Goal: Transaction & Acquisition: Purchase product/service

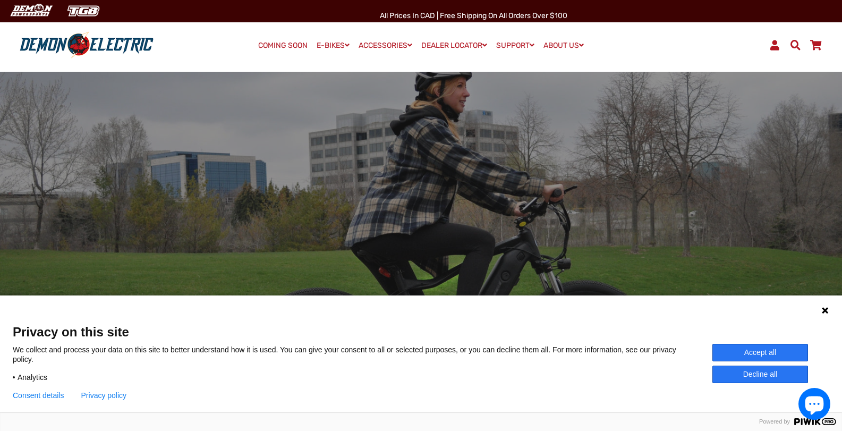
click at [771, 347] on button "Accept all" at bounding box center [760, 353] width 96 height 18
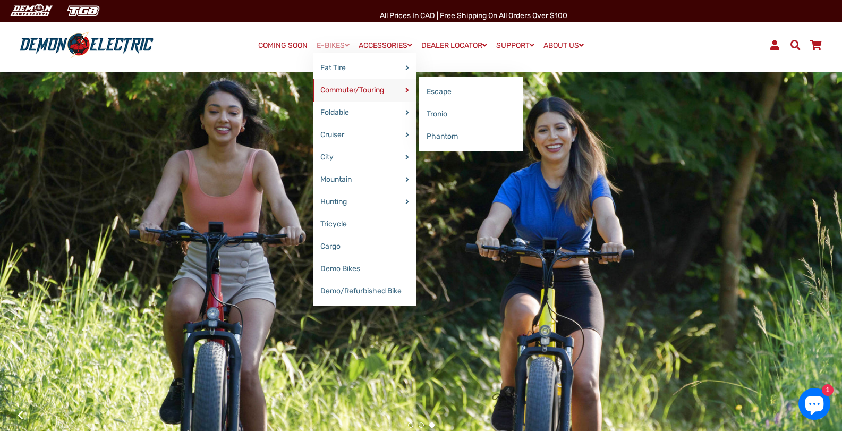
click at [355, 93] on link "Commuter/Touring" at bounding box center [365, 90] width 104 height 22
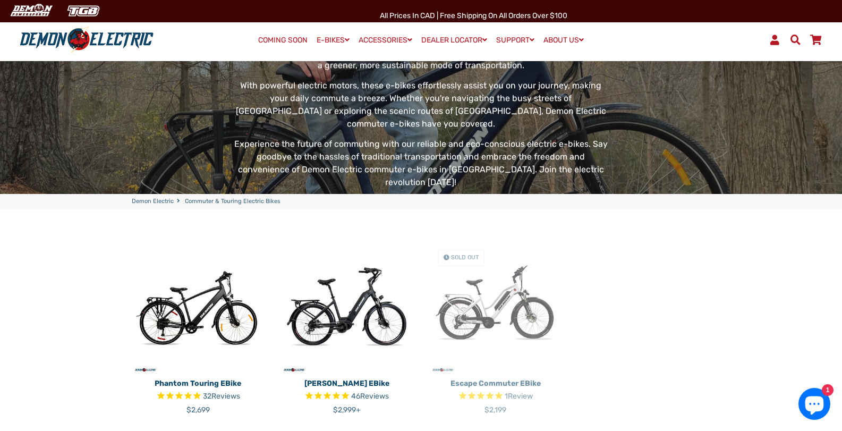
scroll to position [212, 0]
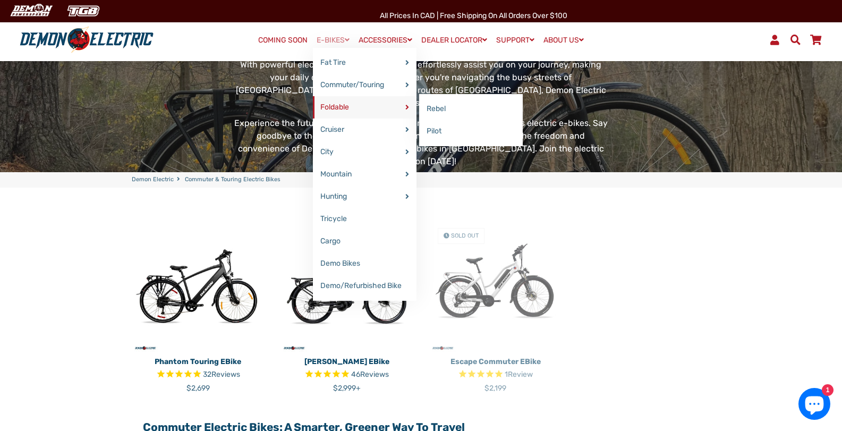
click at [346, 110] on link "Foldable" at bounding box center [365, 107] width 104 height 22
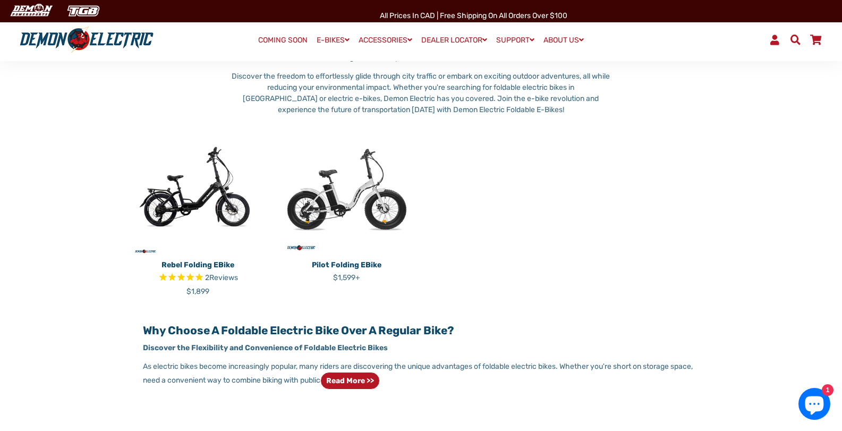
scroll to position [212, 0]
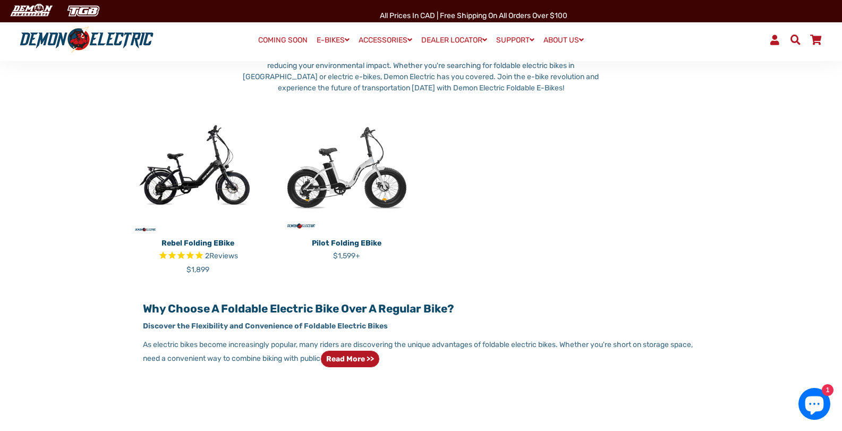
click at [197, 186] on img at bounding box center [198, 167] width 133 height 133
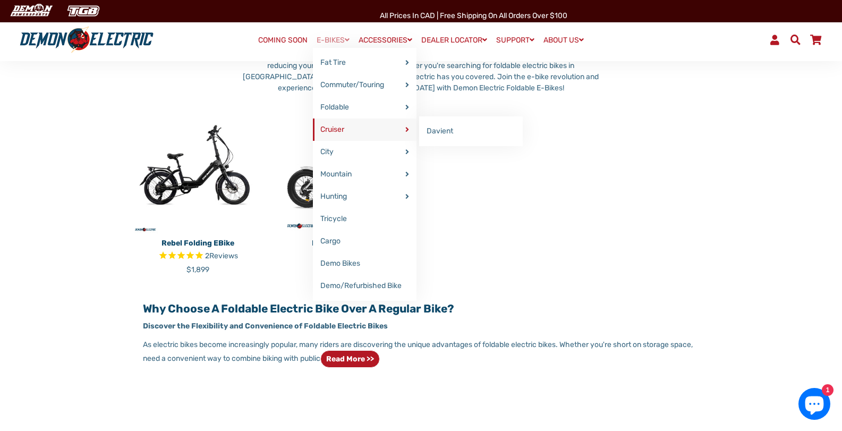
click at [353, 129] on link "Cruiser" at bounding box center [365, 129] width 104 height 22
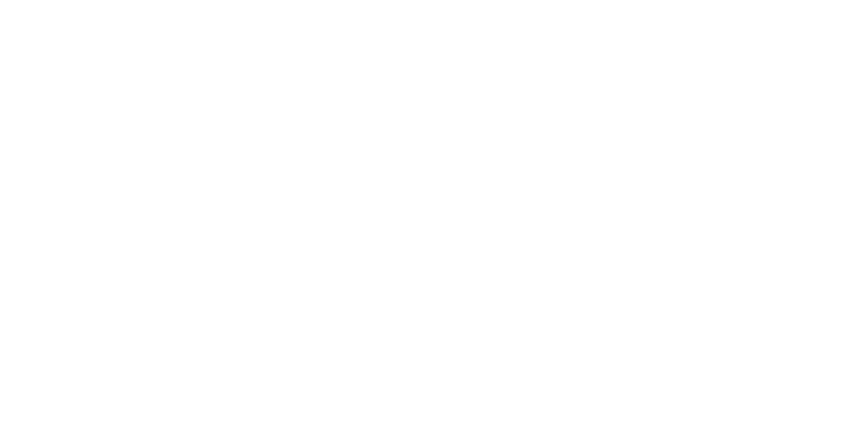
select select "******"
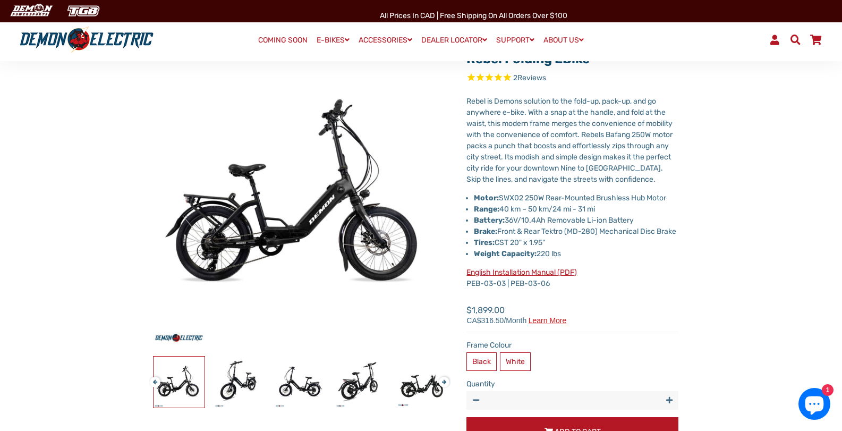
scroll to position [106, 0]
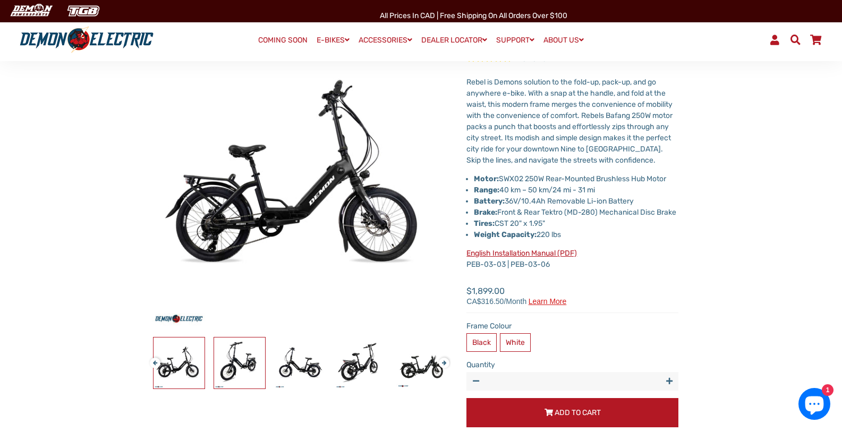
click at [242, 364] on img at bounding box center [239, 362] width 51 height 51
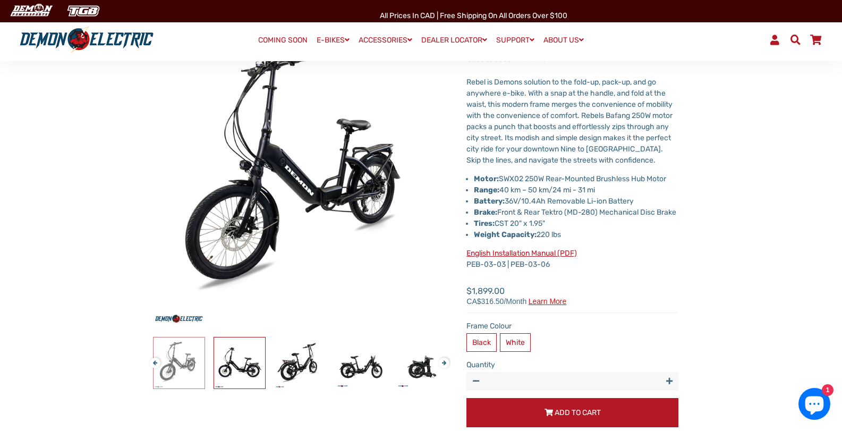
click at [242, 364] on img at bounding box center [239, 362] width 51 height 51
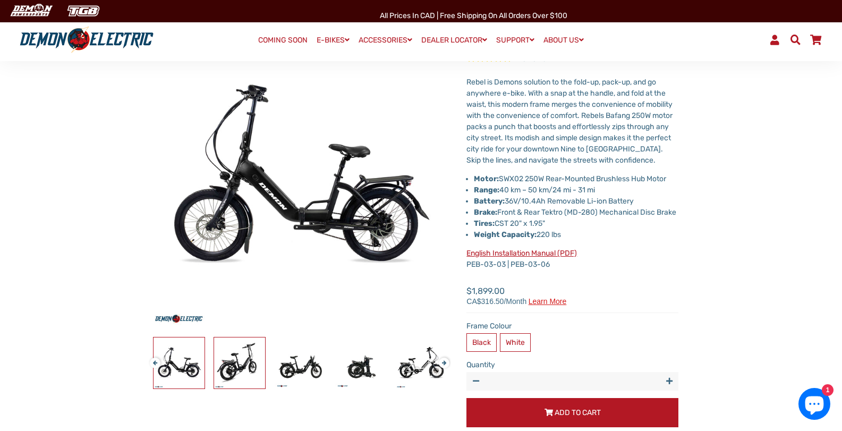
click at [243, 364] on img at bounding box center [239, 362] width 51 height 51
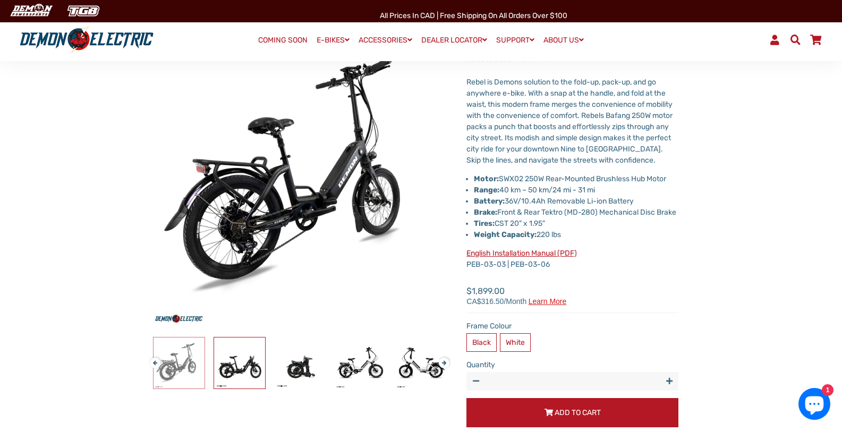
click at [243, 364] on img at bounding box center [239, 362] width 51 height 51
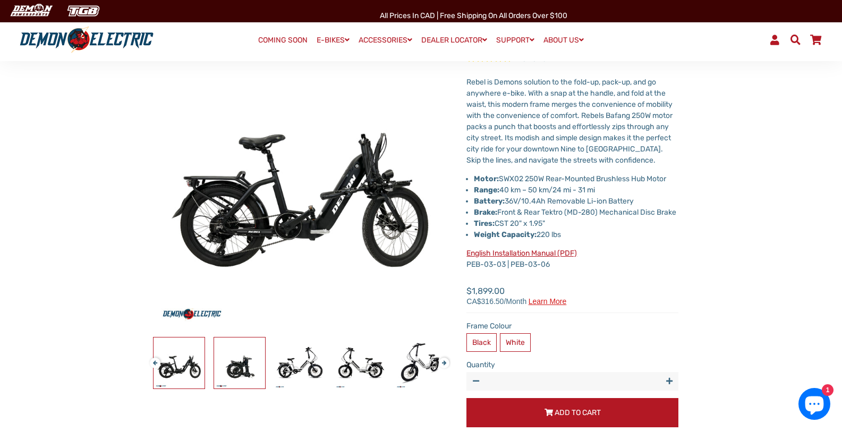
click at [243, 364] on img at bounding box center [239, 362] width 51 height 51
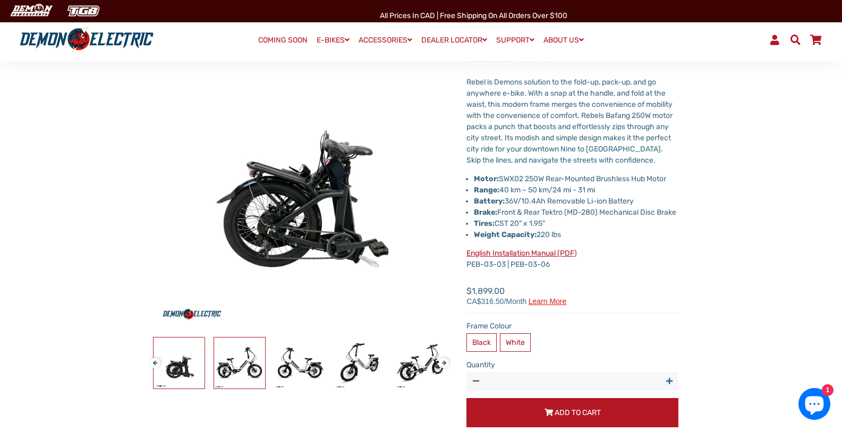
click at [243, 364] on img at bounding box center [239, 362] width 51 height 51
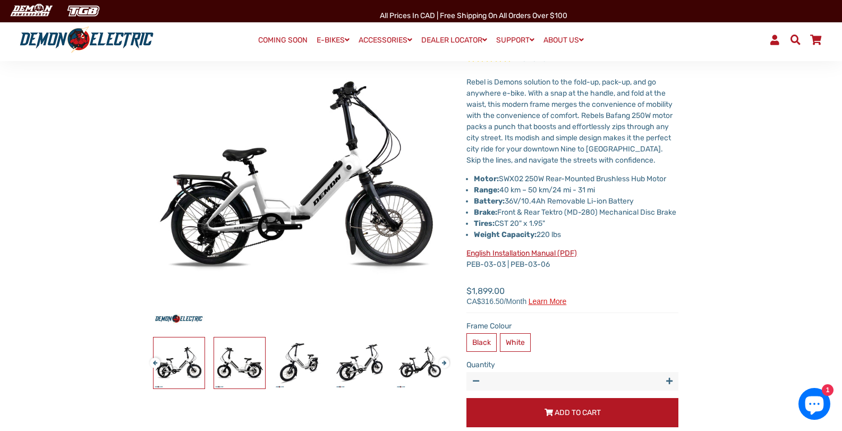
click at [243, 364] on img at bounding box center [239, 362] width 51 height 51
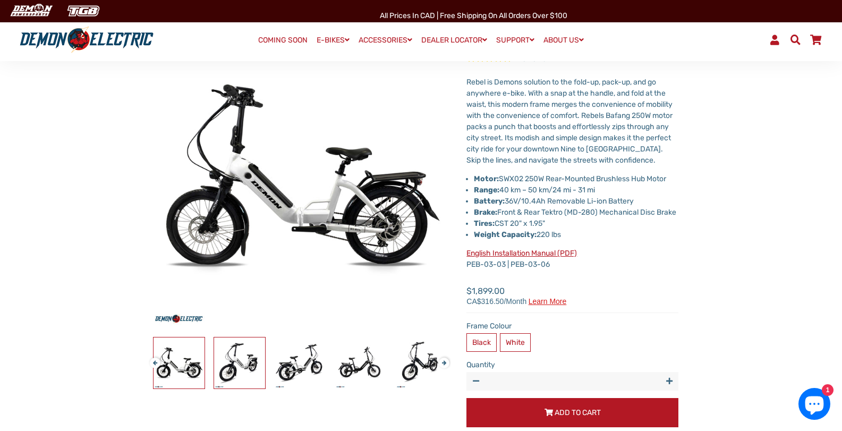
click at [243, 364] on img at bounding box center [239, 362] width 51 height 51
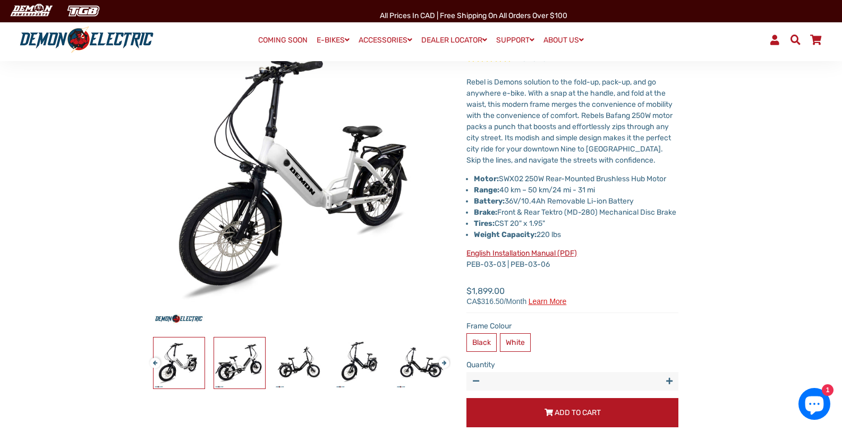
click at [243, 364] on img at bounding box center [239, 362] width 51 height 51
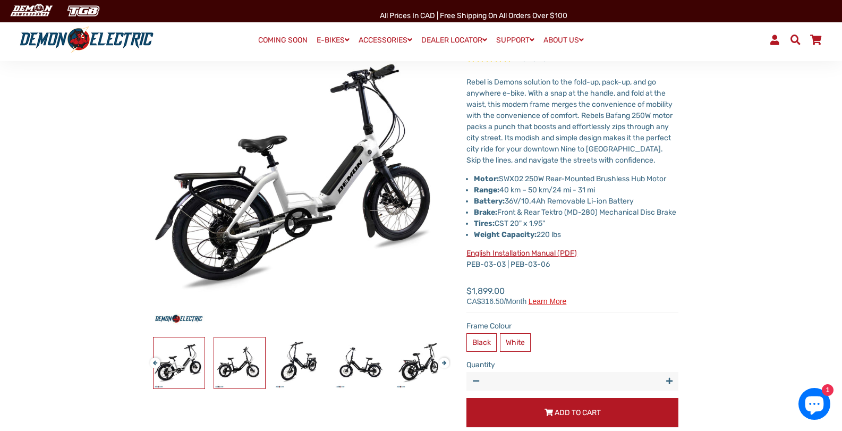
click at [243, 364] on img at bounding box center [239, 362] width 51 height 51
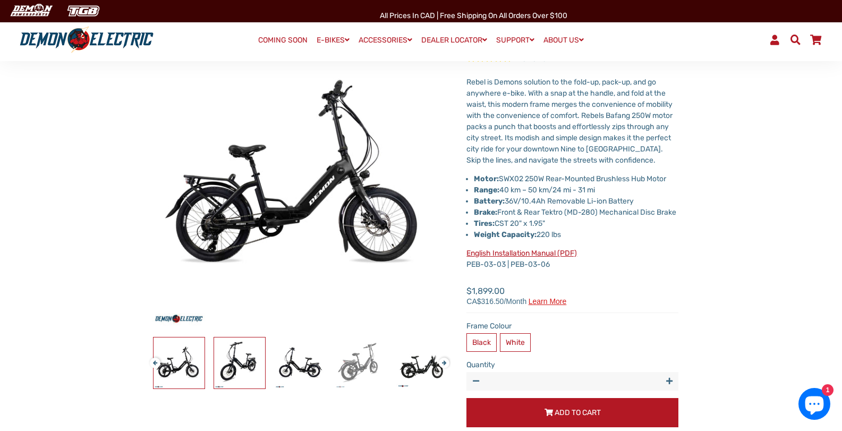
click at [243, 364] on img at bounding box center [239, 362] width 51 height 51
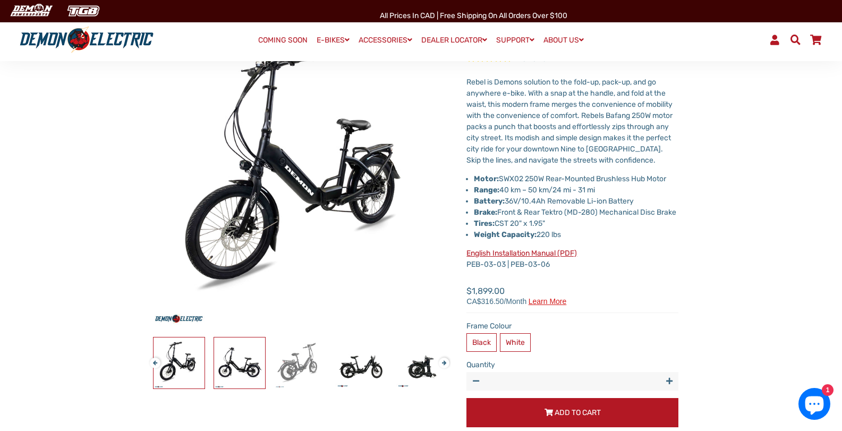
click at [243, 364] on img at bounding box center [239, 362] width 51 height 51
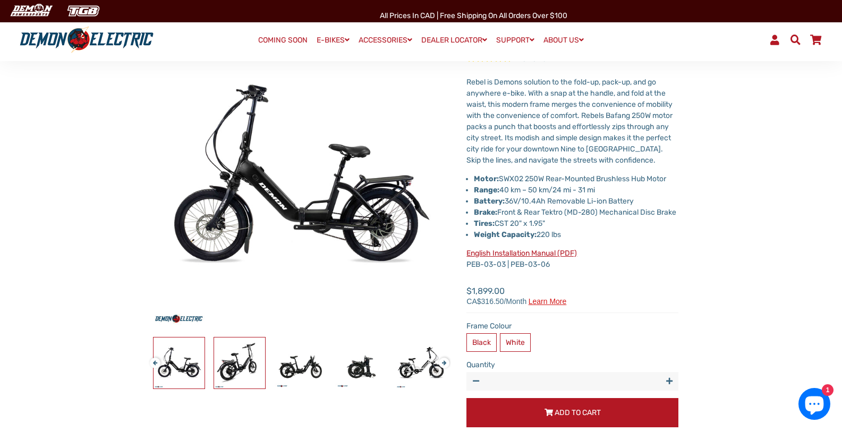
click at [243, 364] on img at bounding box center [239, 362] width 51 height 51
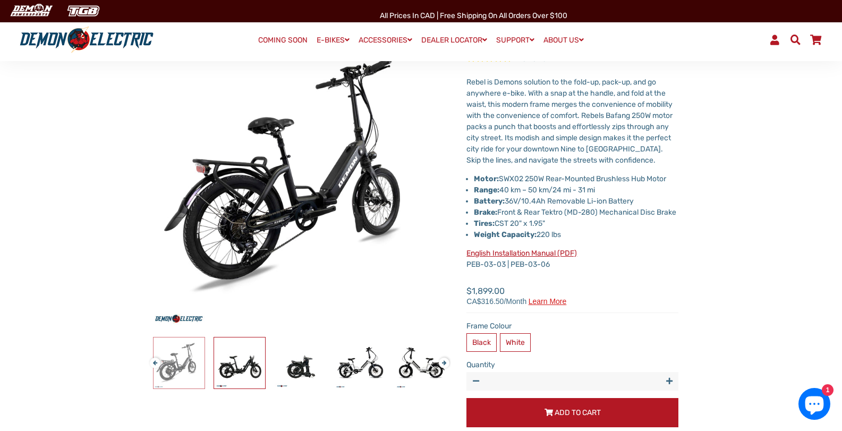
click at [243, 364] on img at bounding box center [239, 362] width 51 height 51
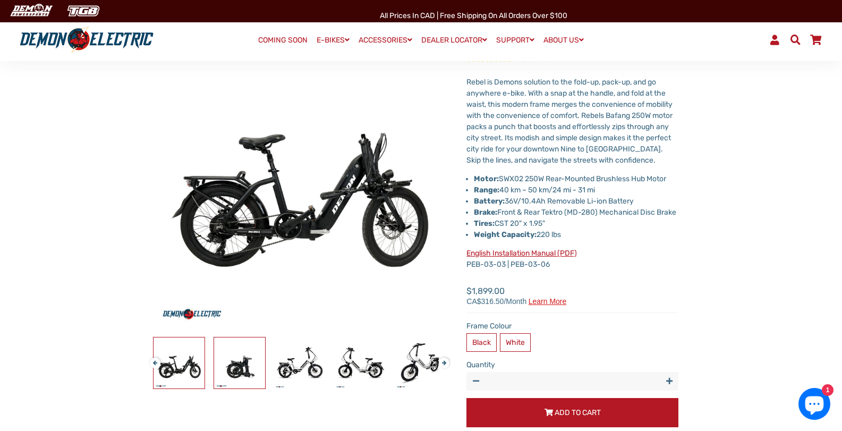
click at [243, 364] on img at bounding box center [239, 362] width 51 height 51
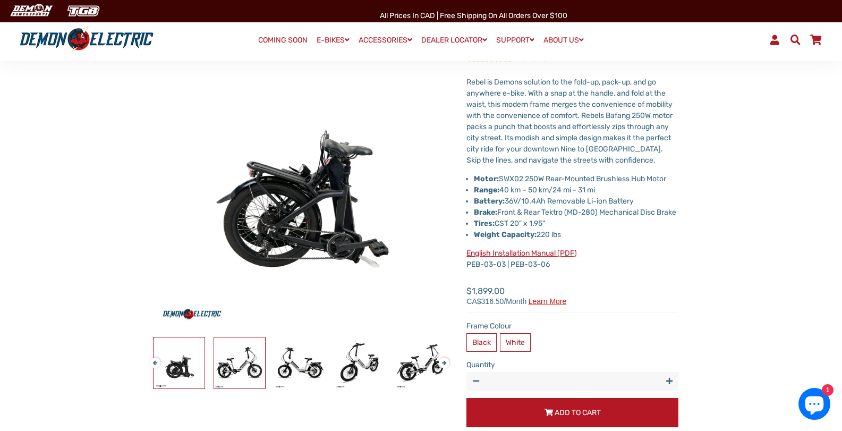
click at [243, 364] on img at bounding box center [239, 362] width 51 height 51
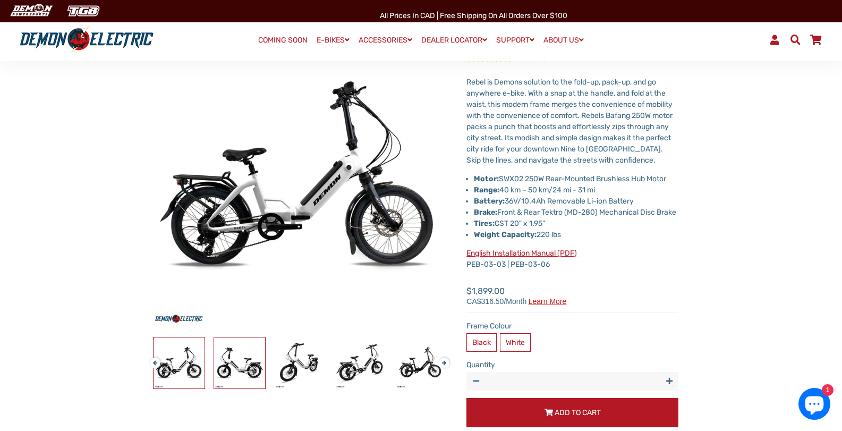
click at [243, 364] on img at bounding box center [239, 362] width 51 height 51
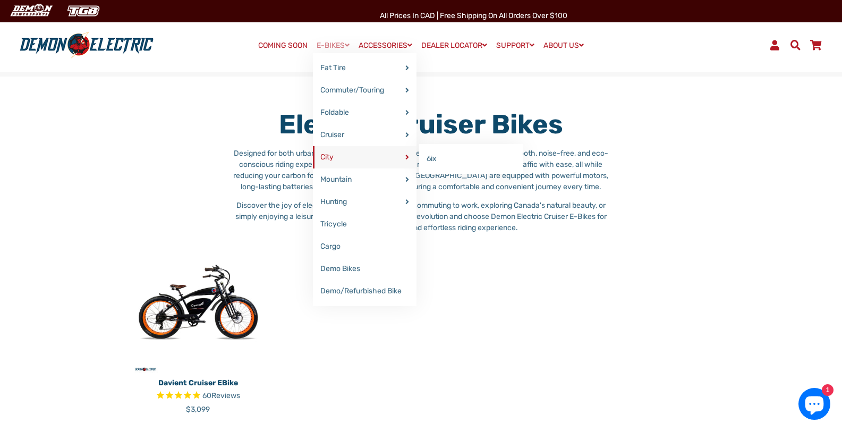
click at [334, 159] on link "City" at bounding box center [365, 157] width 104 height 22
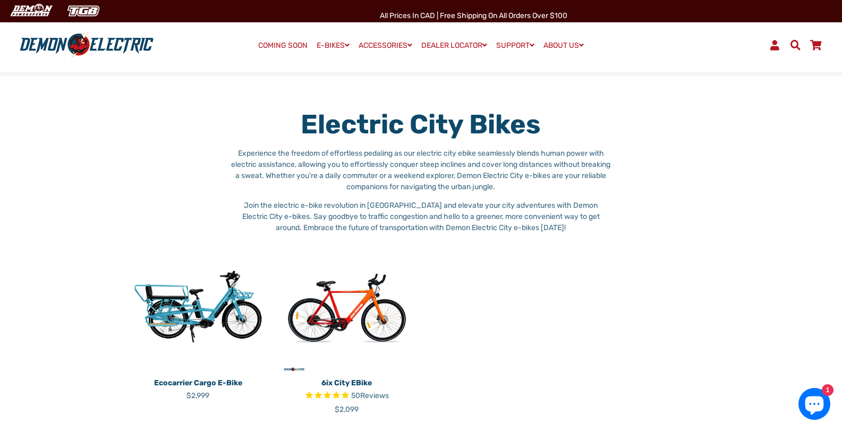
click at [184, 320] on img at bounding box center [198, 307] width 133 height 133
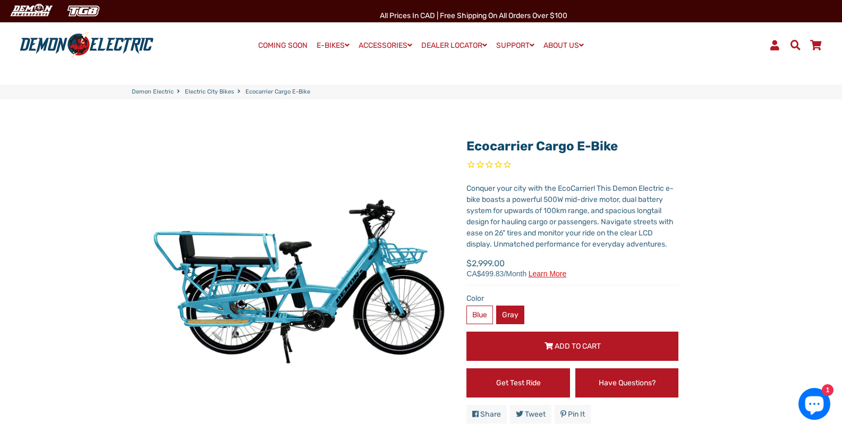
click at [512, 311] on label "Gray" at bounding box center [510, 314] width 28 height 19
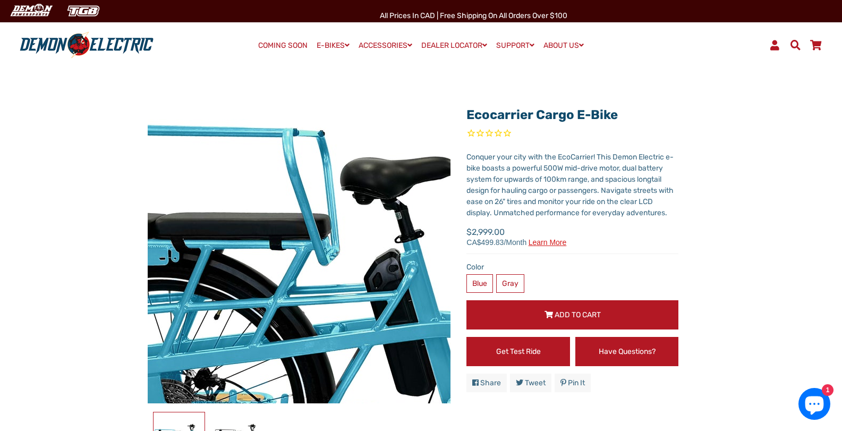
scroll to position [53, 0]
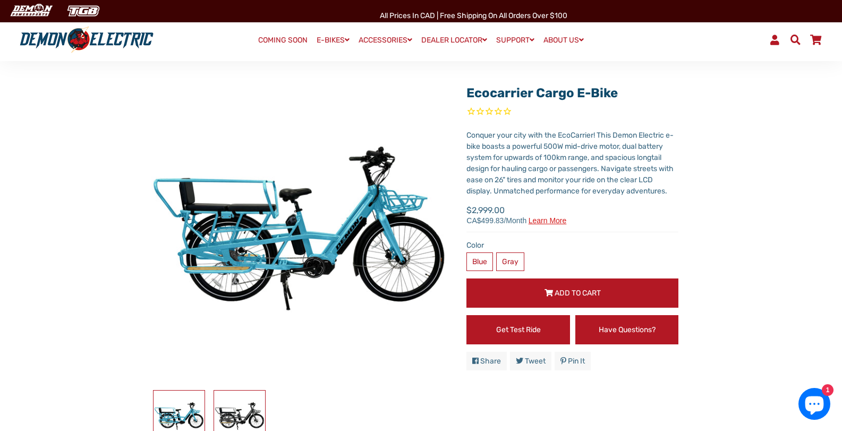
click at [246, 403] on img at bounding box center [239, 415] width 51 height 51
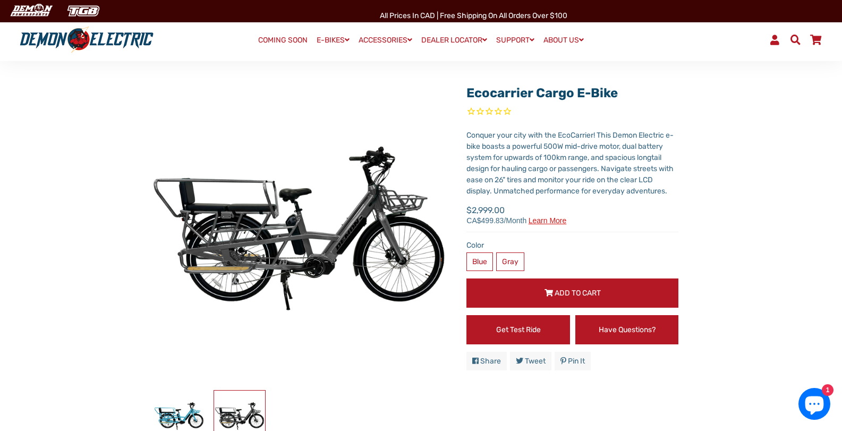
click at [625, 283] on button "Add to Cart" at bounding box center [572, 292] width 212 height 29
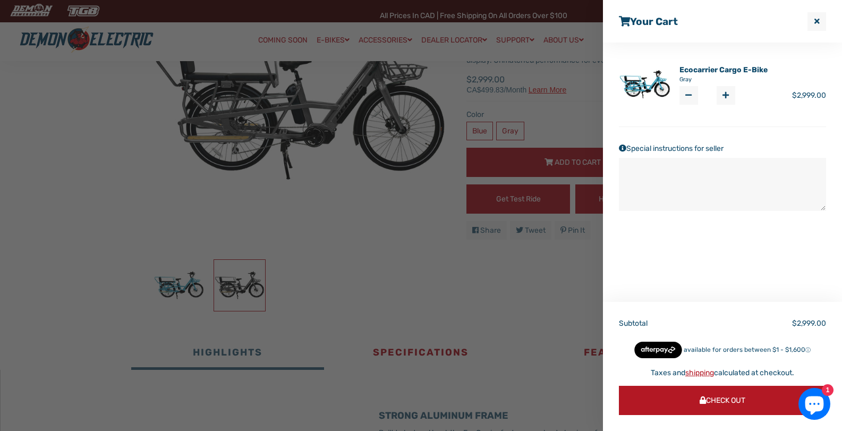
scroll to position [212, 0]
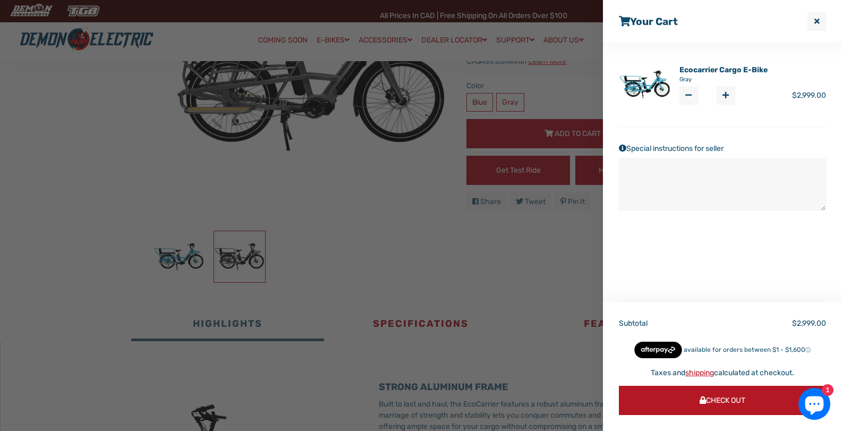
click at [754, 403] on button "Check Out" at bounding box center [722, 400] width 207 height 29
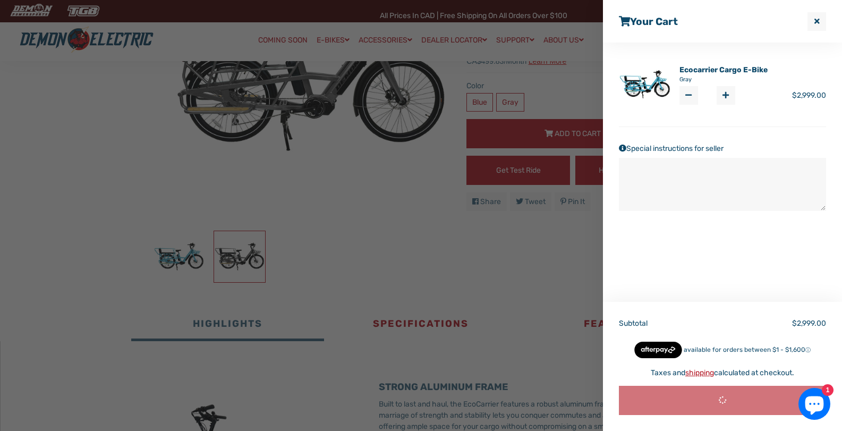
click at [816, 19] on span "button" at bounding box center [816, 21] width 5 height 7
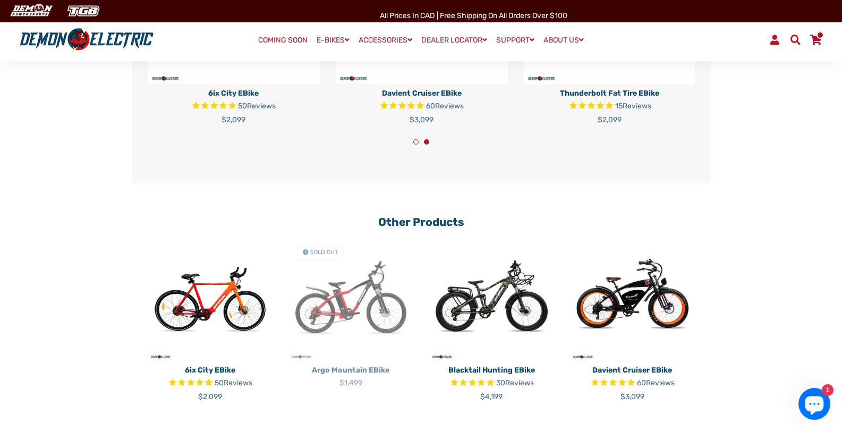
scroll to position [2125, 0]
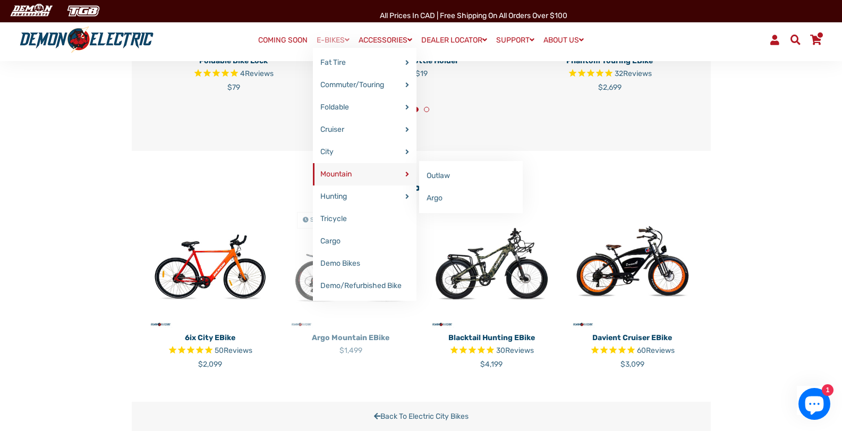
click at [348, 173] on link "Mountain" at bounding box center [365, 174] width 104 height 22
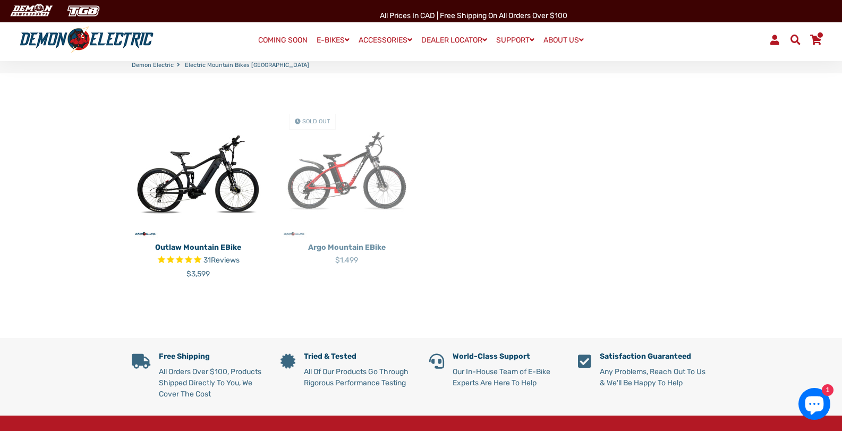
scroll to position [319, 0]
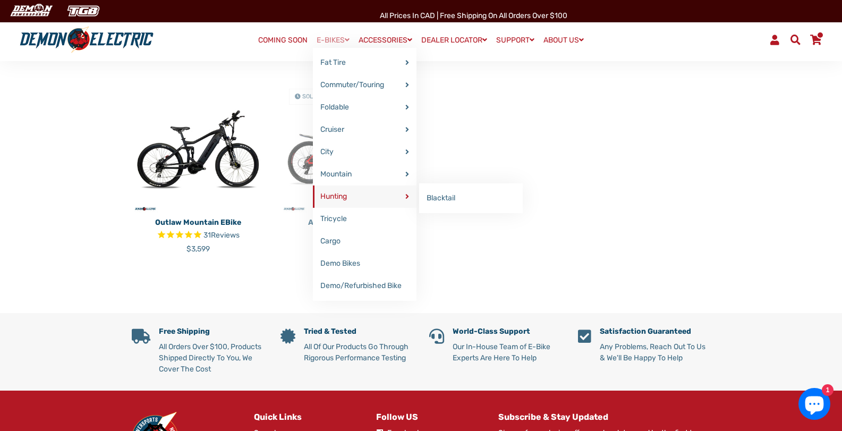
click at [342, 191] on link "Hunting" at bounding box center [365, 196] width 104 height 22
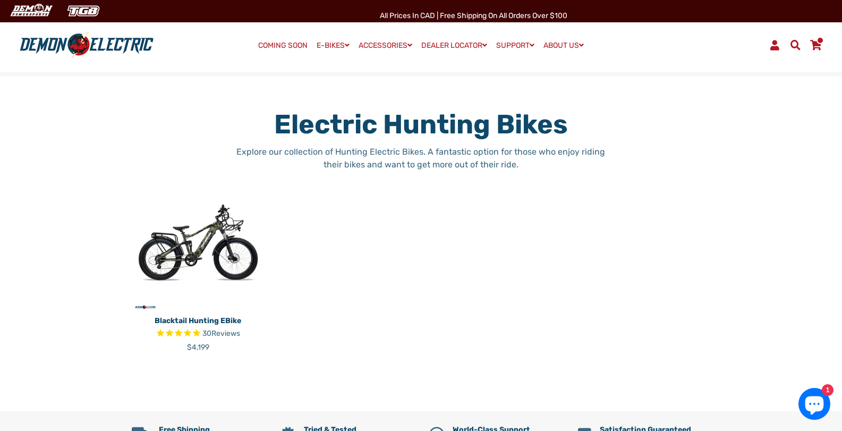
click at [195, 234] on img at bounding box center [198, 244] width 133 height 133
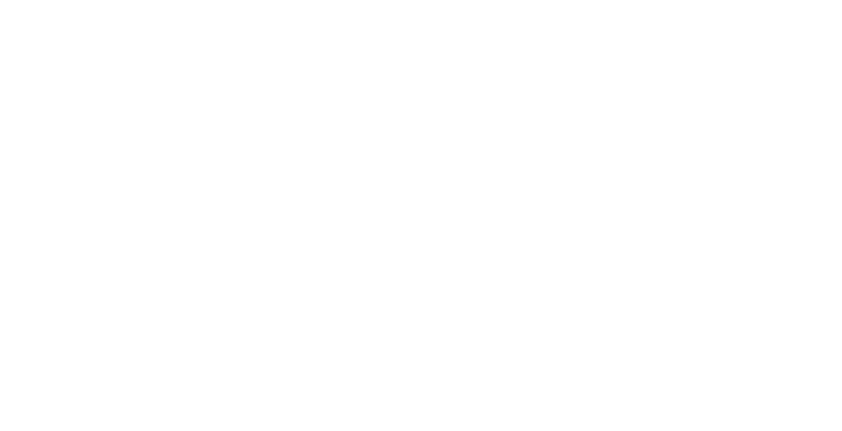
select select "******"
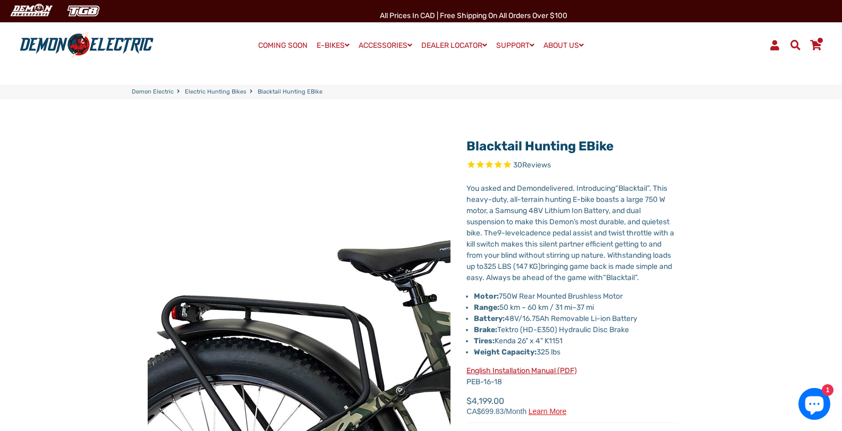
select select "******"
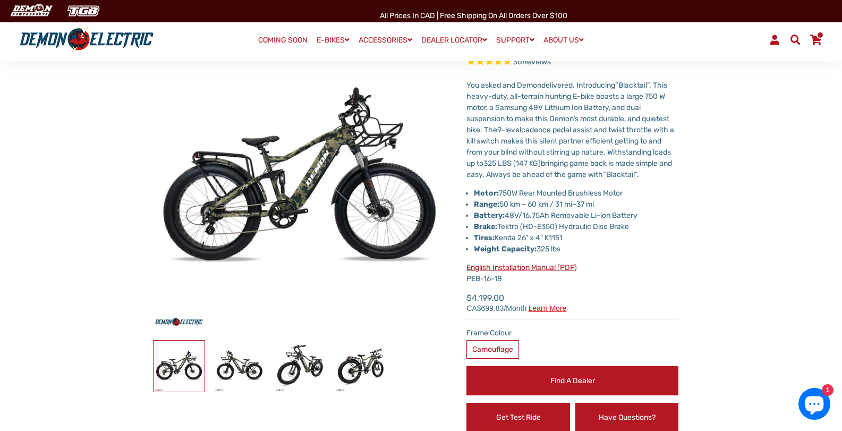
scroll to position [106, 0]
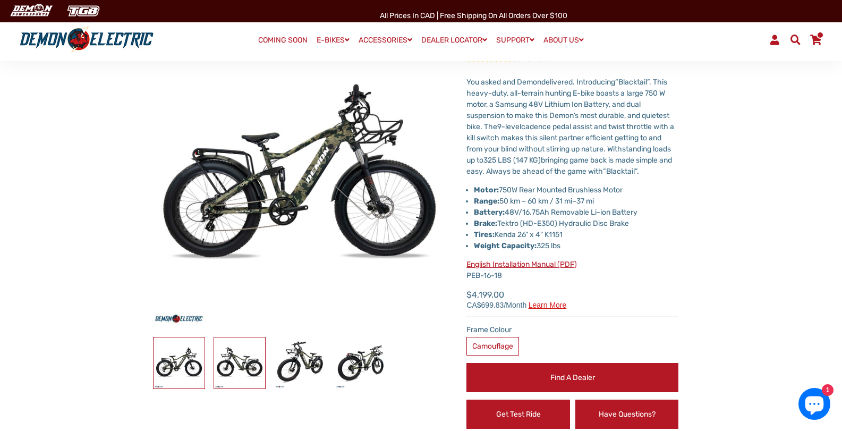
click at [246, 373] on img at bounding box center [239, 362] width 51 height 51
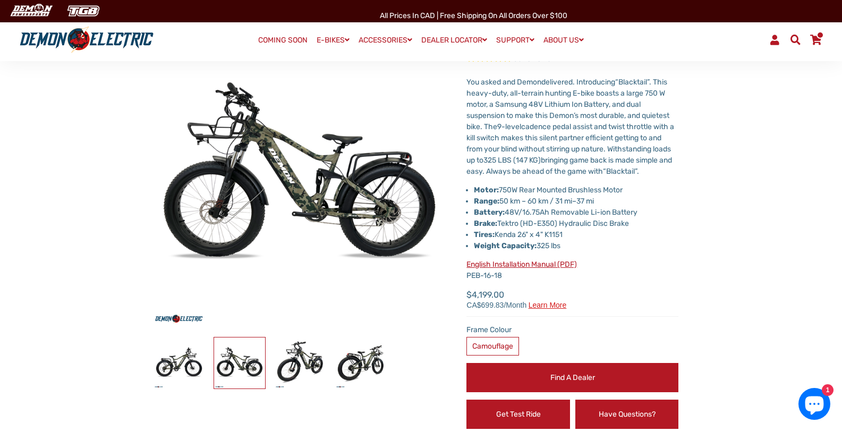
click at [270, 370] on div at bounding box center [270, 363] width 242 height 52
click at [296, 370] on img at bounding box center [300, 362] width 51 height 51
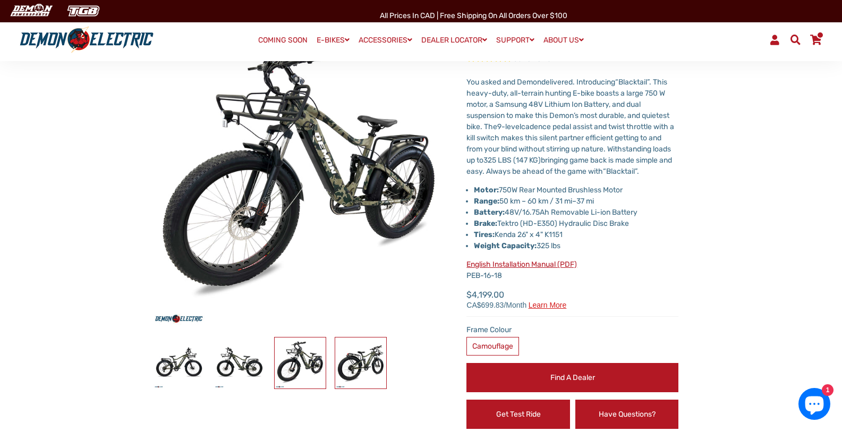
click at [337, 365] on img at bounding box center [360, 362] width 51 height 51
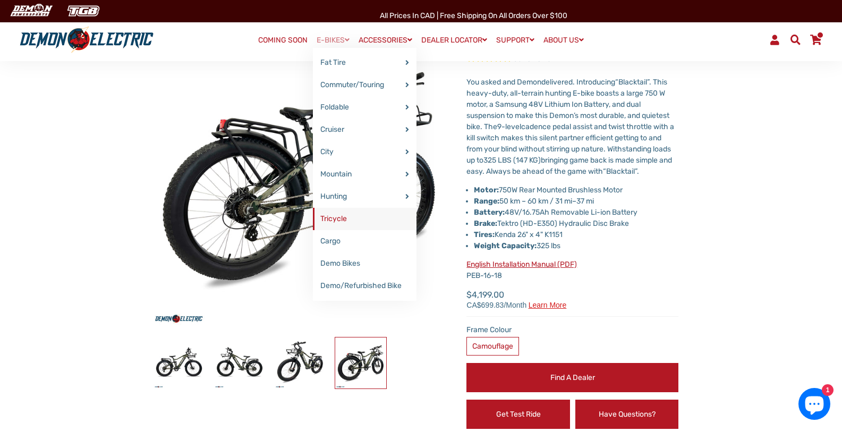
click at [344, 218] on link "Tricycle" at bounding box center [365, 219] width 104 height 22
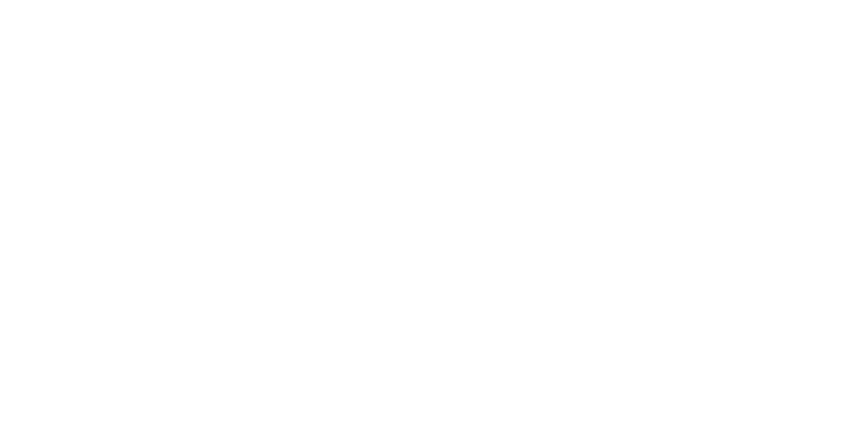
select select "******"
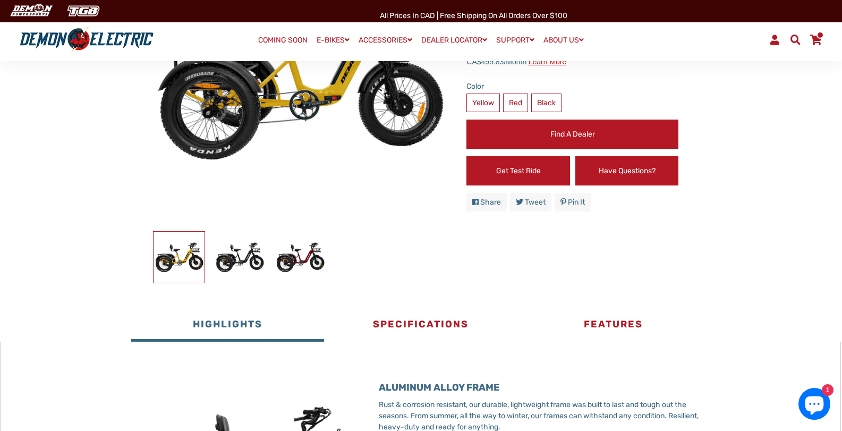
scroll to position [212, 0]
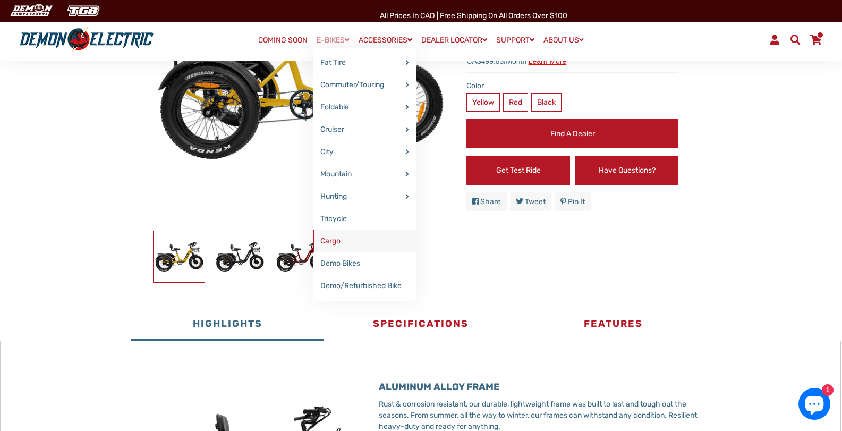
click at [333, 246] on link "Cargo" at bounding box center [365, 241] width 104 height 22
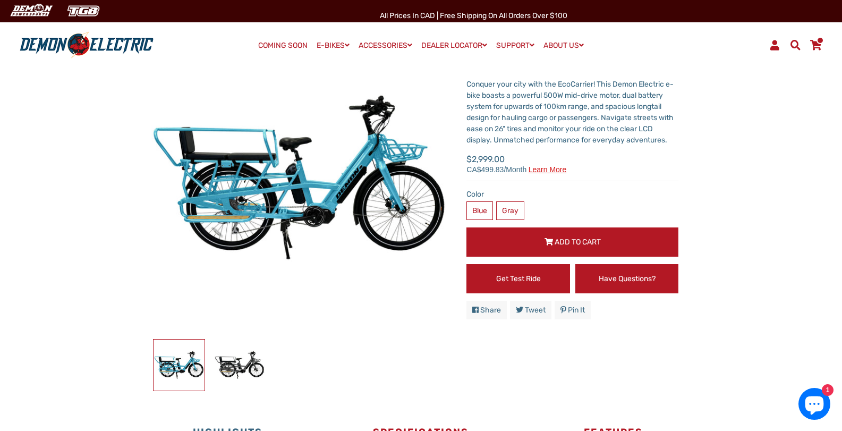
scroll to position [106, 0]
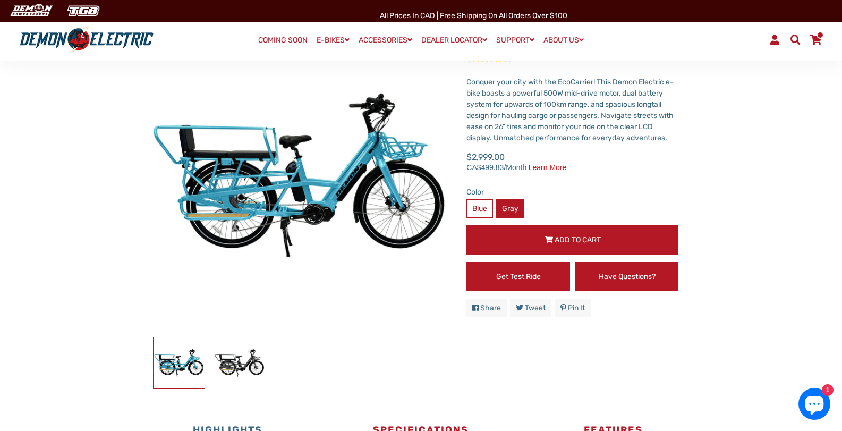
click at [517, 211] on label "Gray" at bounding box center [510, 208] width 28 height 19
click at [246, 368] on img at bounding box center [239, 362] width 51 height 51
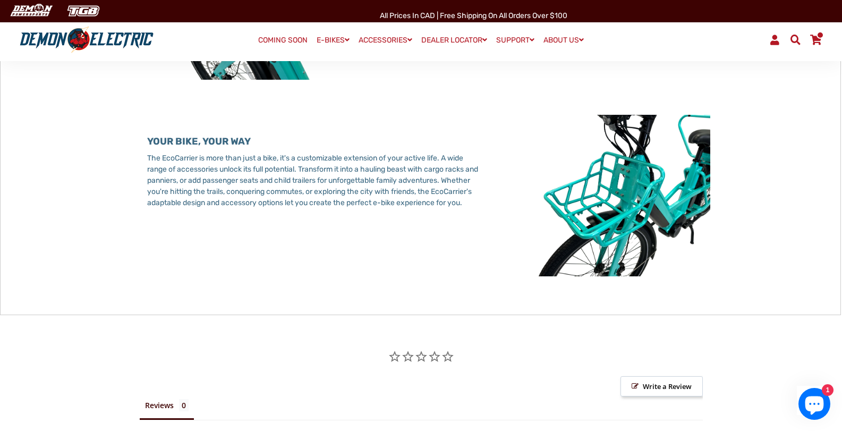
scroll to position [1594, 0]
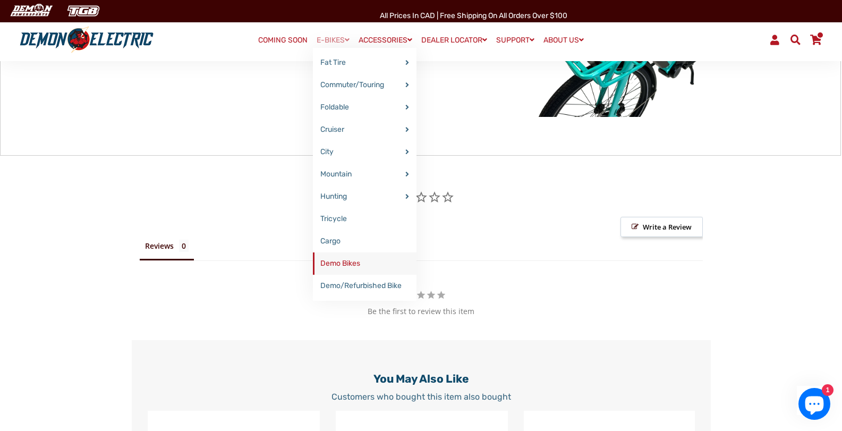
click at [342, 258] on link "Demo Bikes" at bounding box center [365, 263] width 104 height 22
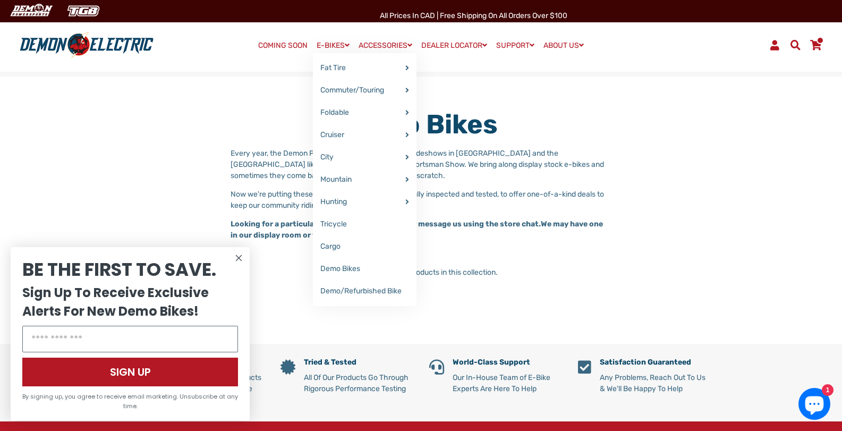
click at [337, 46] on link "E-BIKES" at bounding box center [333, 45] width 40 height 15
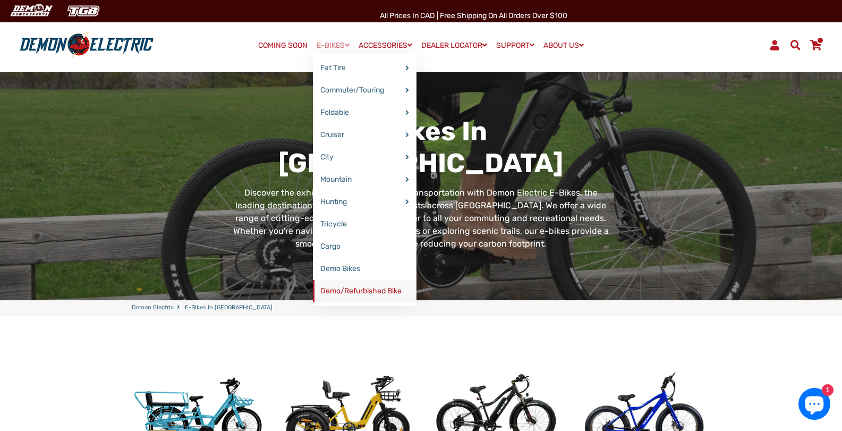
click at [344, 294] on link "Demo/Refurbished Bike" at bounding box center [365, 291] width 104 height 22
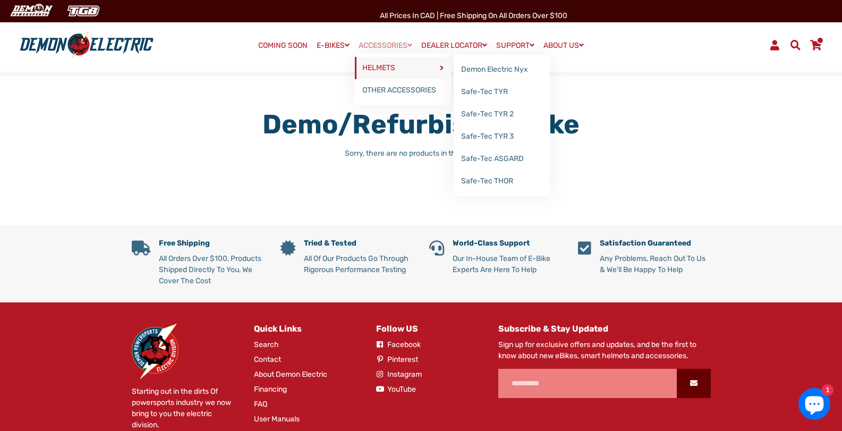
click at [388, 70] on link "HELMETS" at bounding box center [403, 68] width 96 height 22
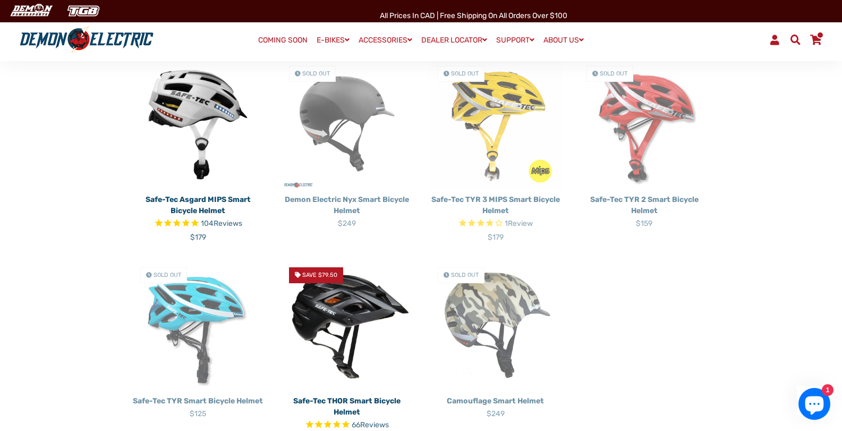
scroll to position [372, 0]
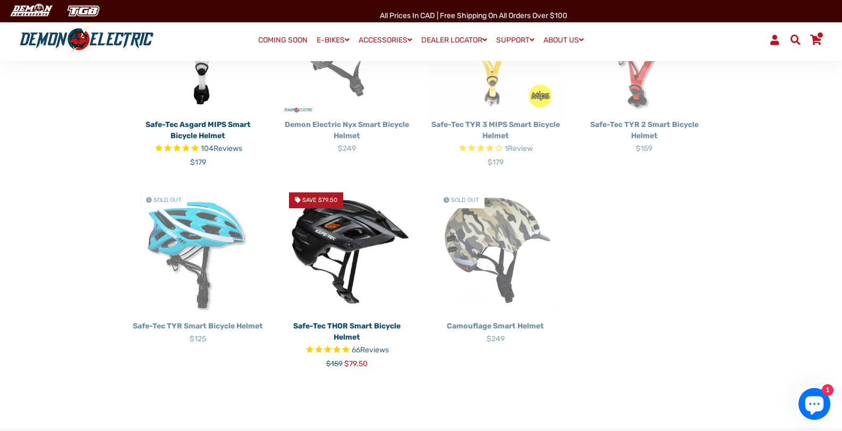
click at [341, 245] on img at bounding box center [346, 250] width 133 height 133
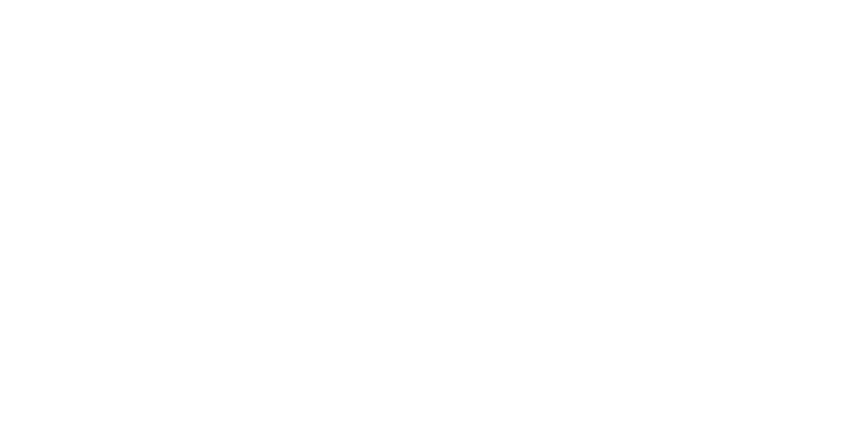
select select "******"
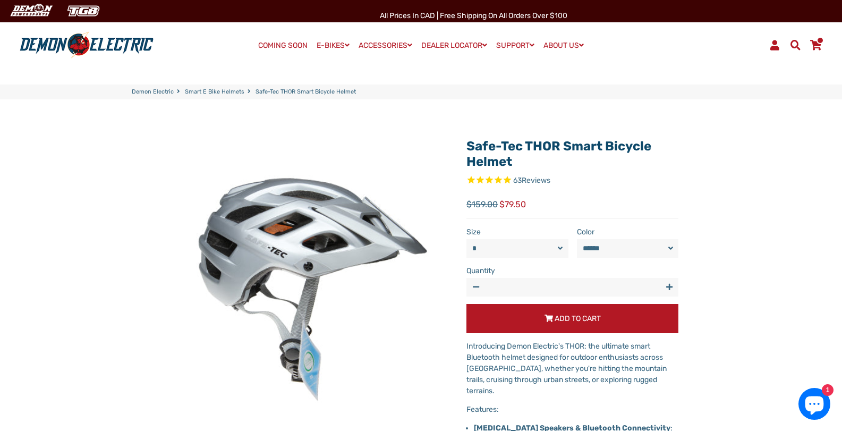
select select "******"
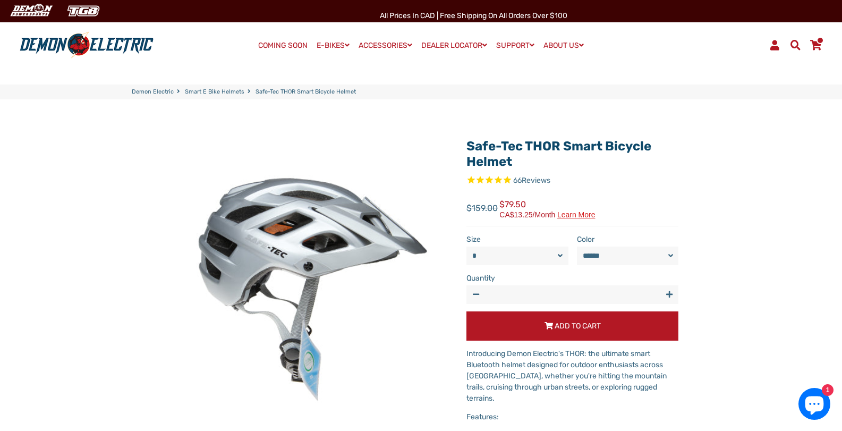
click at [648, 257] on select "****** *****" at bounding box center [628, 255] width 102 height 19
select select "*****"
click at [577, 246] on select "****** *****" at bounding box center [628, 255] width 102 height 19
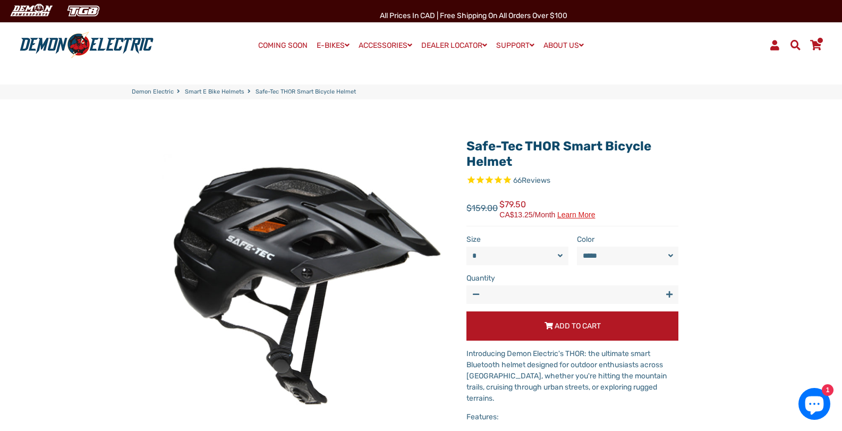
click at [523, 254] on select "* *" at bounding box center [517, 255] width 102 height 19
select select "*"
click at [466, 246] on select "* *" at bounding box center [517, 255] width 102 height 19
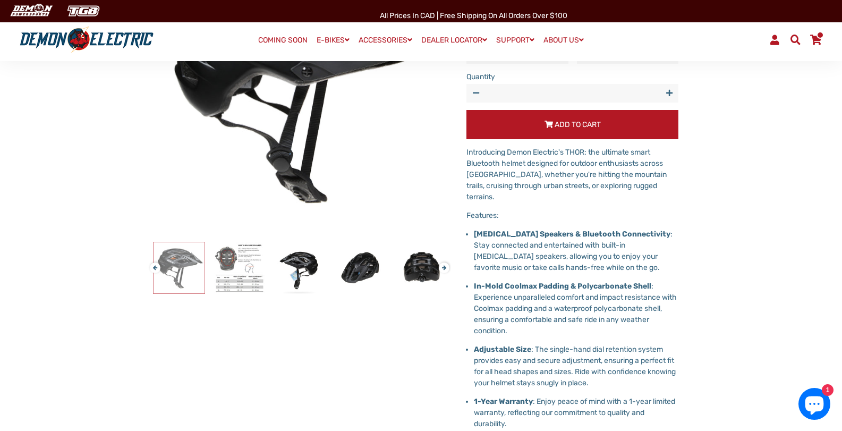
scroll to position [159, 0]
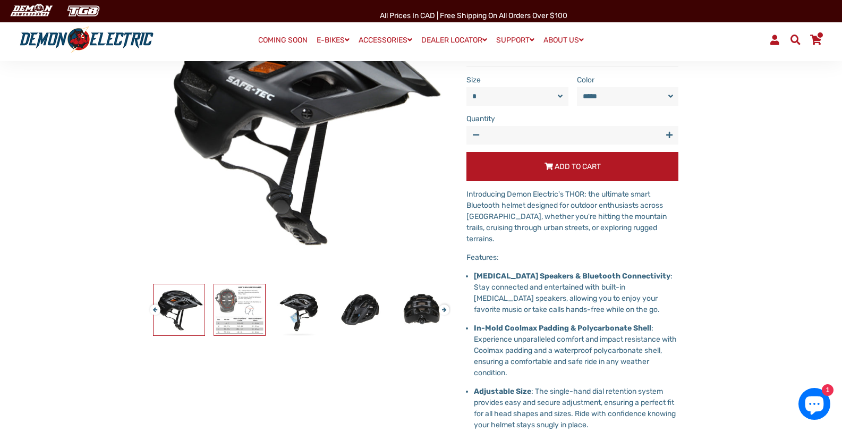
click at [244, 305] on img at bounding box center [239, 309] width 51 height 51
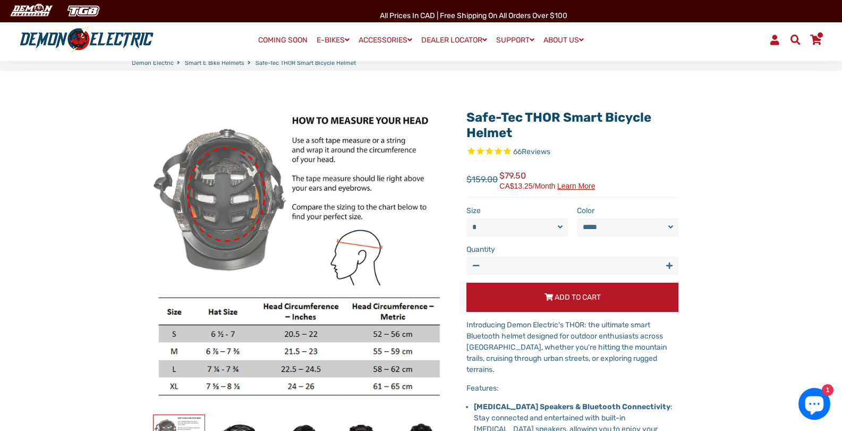
scroll to position [0, 0]
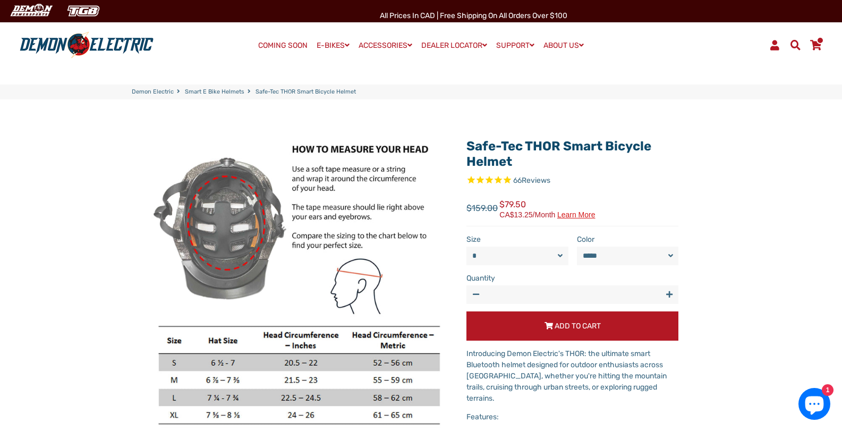
click at [484, 251] on select "* *" at bounding box center [517, 255] width 102 height 19
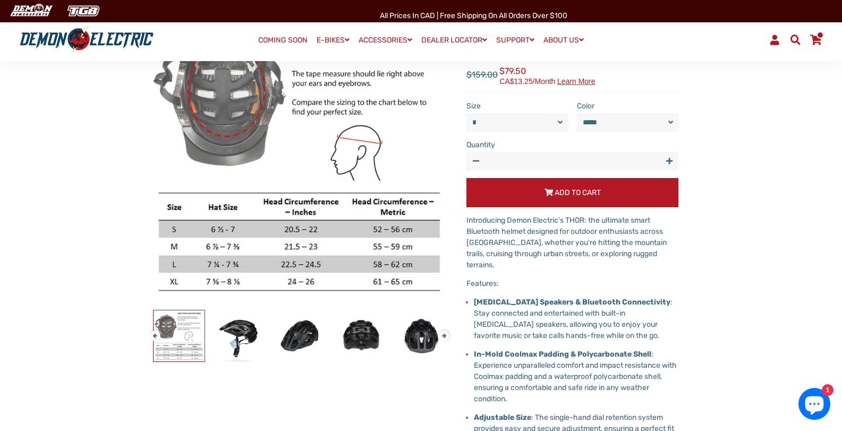
scroll to position [159, 0]
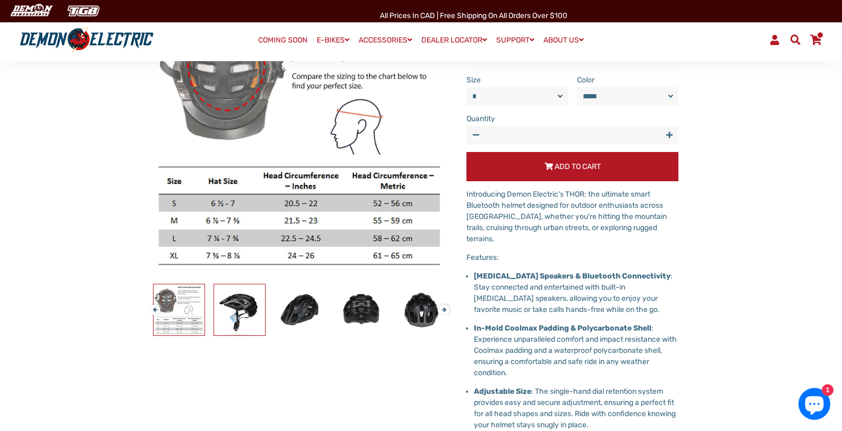
click at [249, 312] on img at bounding box center [239, 309] width 51 height 51
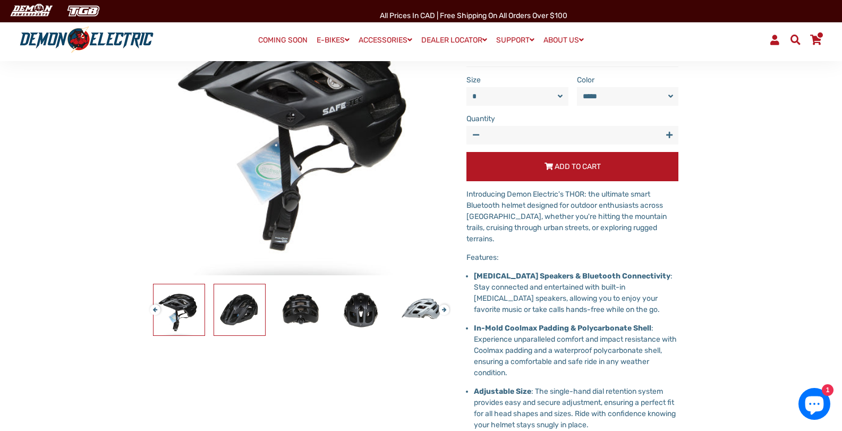
click at [251, 312] on img at bounding box center [239, 309] width 51 height 51
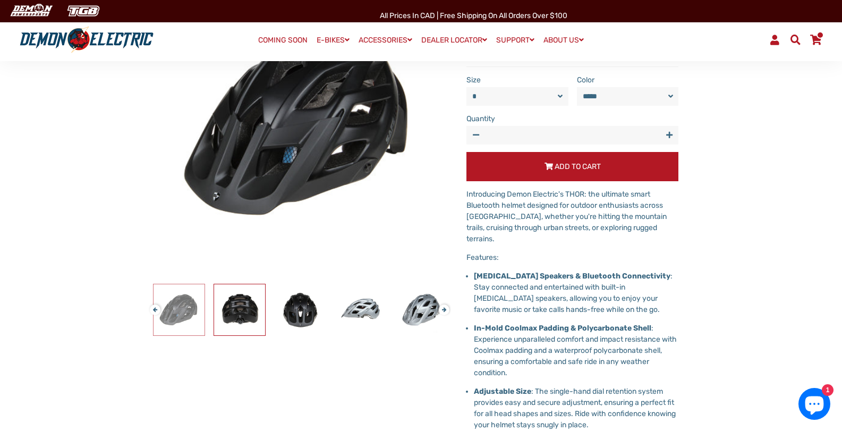
click at [251, 312] on img at bounding box center [239, 309] width 51 height 51
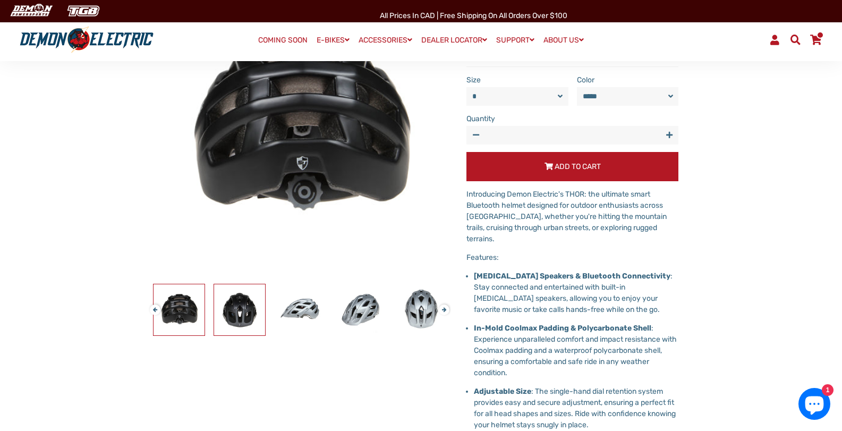
click at [251, 312] on img at bounding box center [239, 309] width 51 height 51
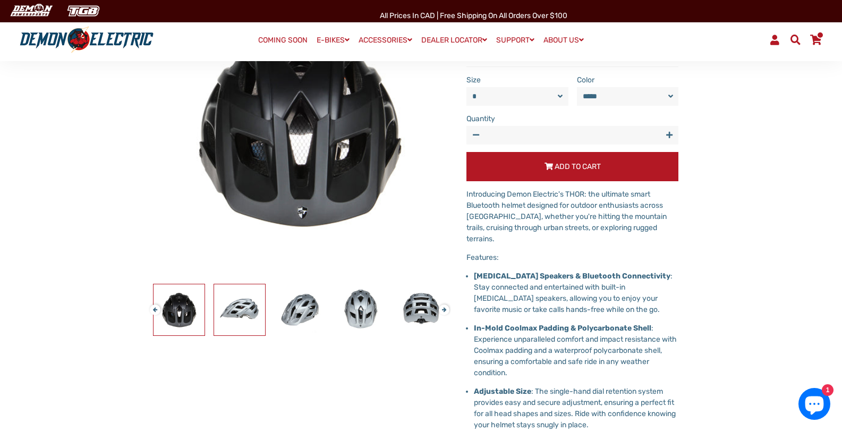
click at [251, 312] on img at bounding box center [239, 309] width 51 height 51
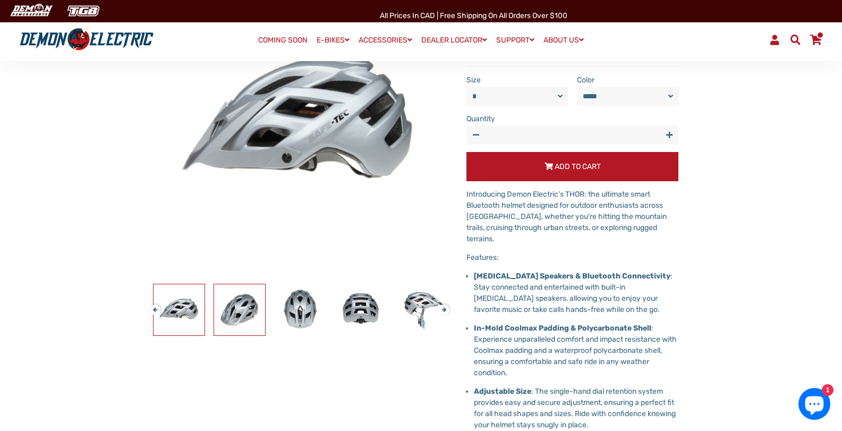
click at [251, 312] on img at bounding box center [239, 309] width 51 height 51
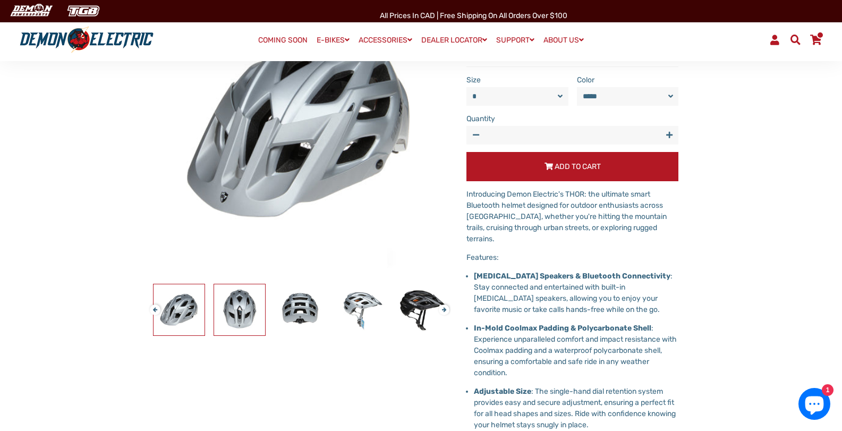
click at [251, 312] on img at bounding box center [239, 309] width 51 height 51
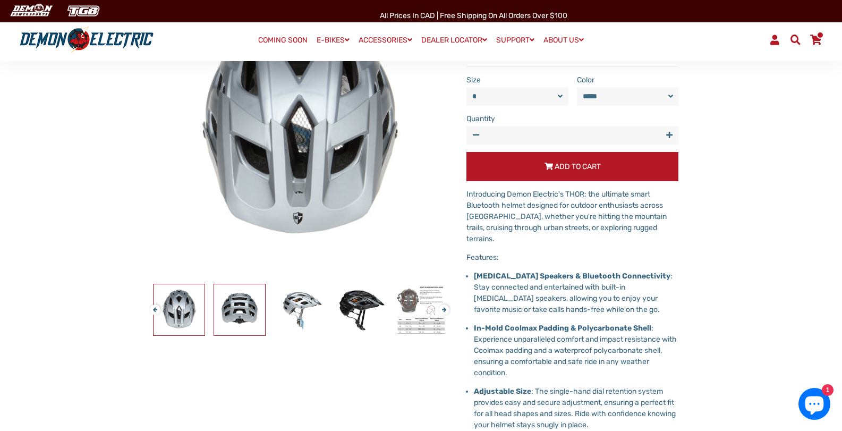
click at [251, 312] on img at bounding box center [239, 309] width 51 height 51
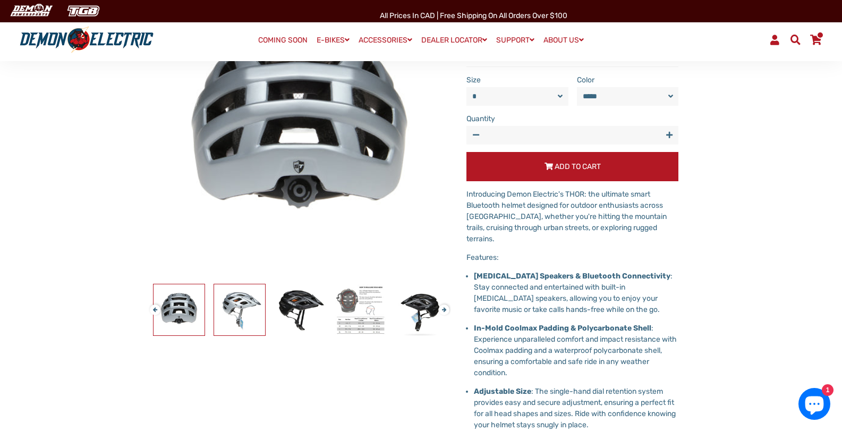
click at [251, 312] on img at bounding box center [239, 309] width 51 height 51
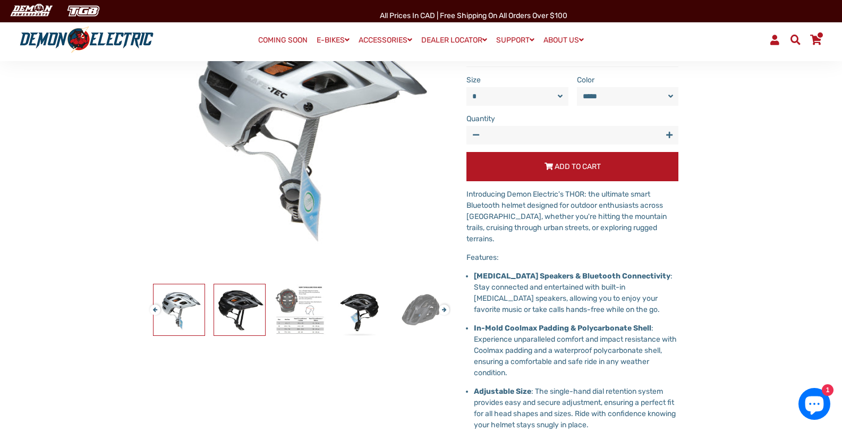
click at [251, 312] on img at bounding box center [239, 309] width 51 height 51
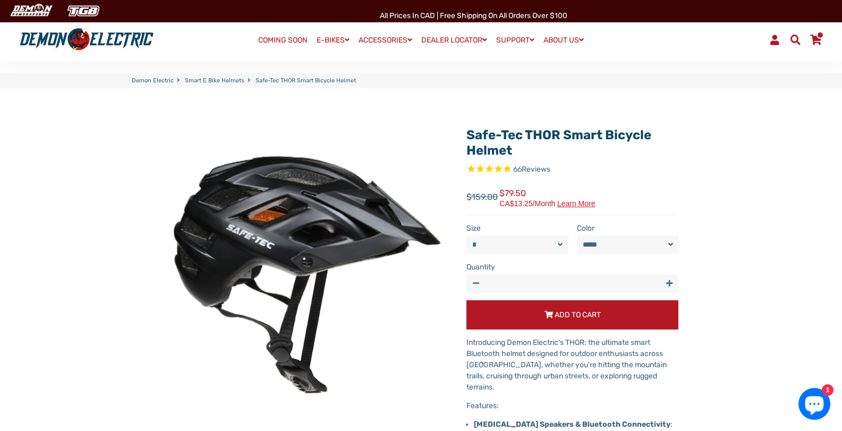
scroll to position [0, 0]
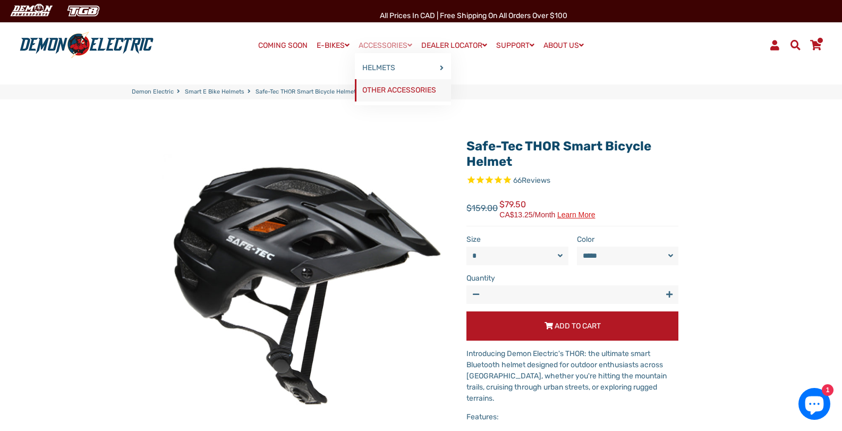
click at [393, 92] on link "OTHER ACCESSORIES" at bounding box center [403, 90] width 96 height 22
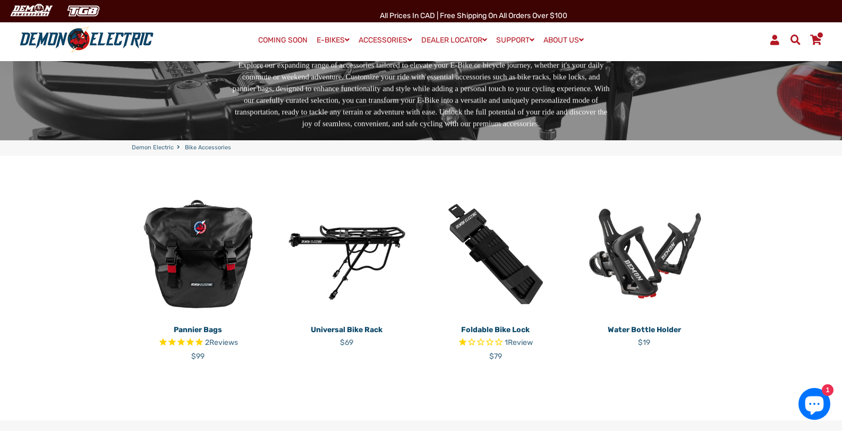
scroll to position [159, 0]
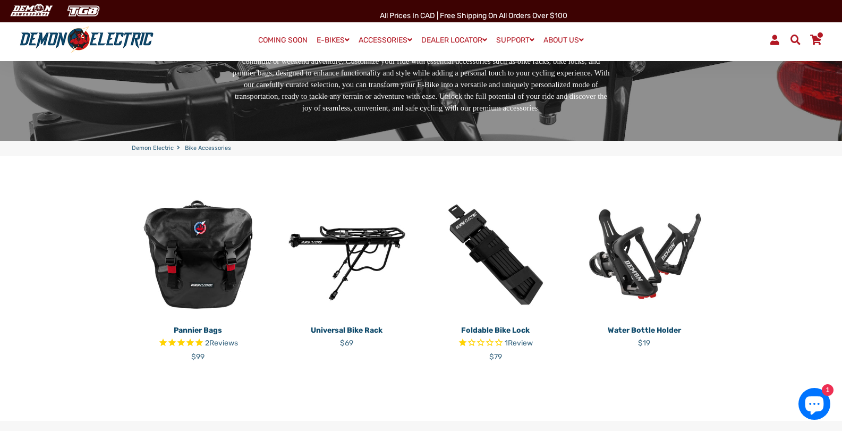
click at [355, 260] on img at bounding box center [346, 254] width 133 height 133
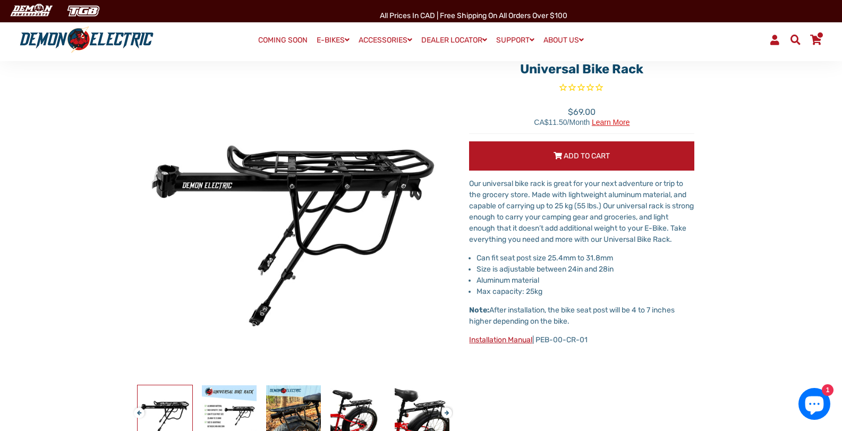
scroll to position [106, 0]
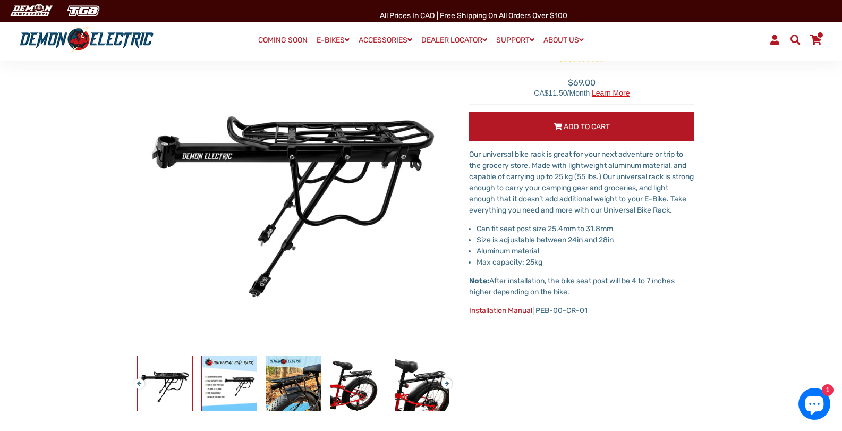
click at [231, 372] on img at bounding box center [229, 383] width 55 height 55
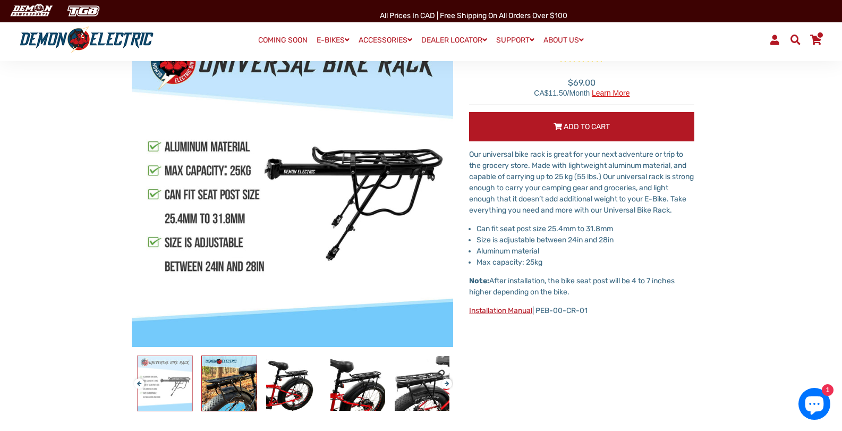
click at [231, 372] on img at bounding box center [229, 383] width 55 height 55
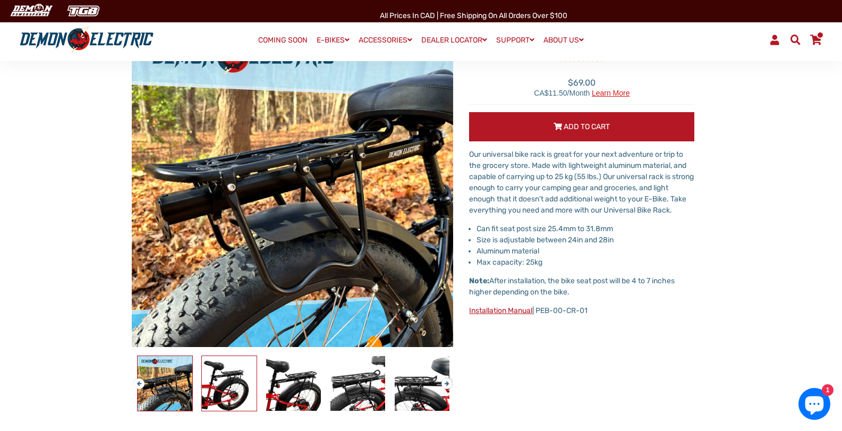
click at [231, 372] on img at bounding box center [229, 383] width 55 height 55
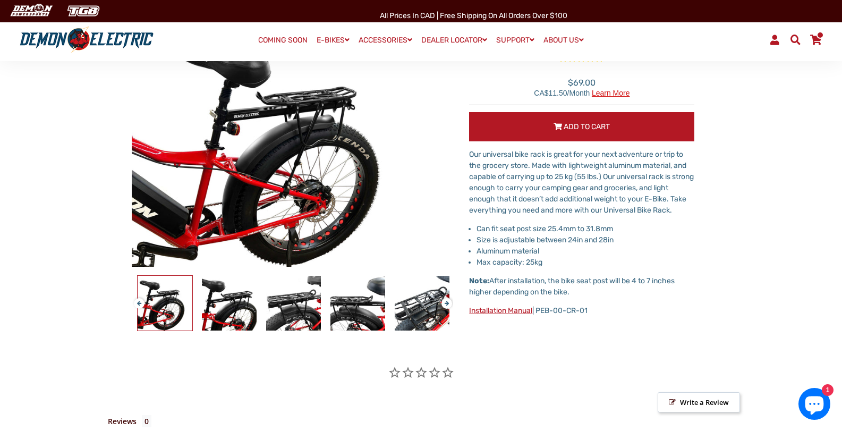
click at [235, 309] on img at bounding box center [229, 303] width 55 height 55
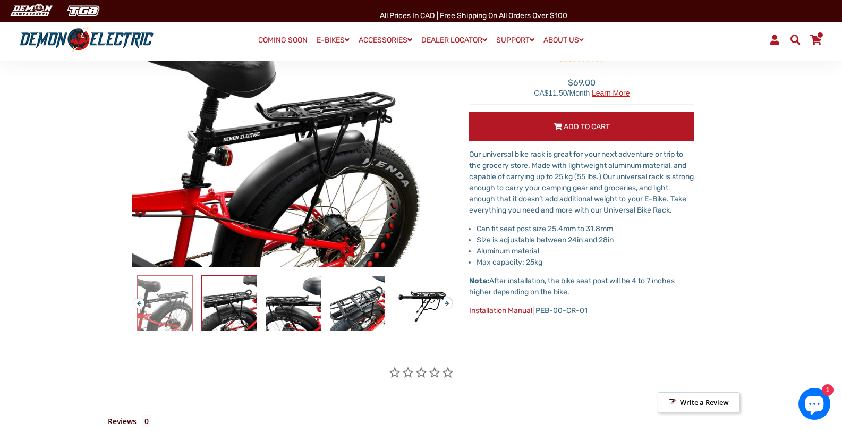
click at [235, 309] on img at bounding box center [229, 303] width 55 height 55
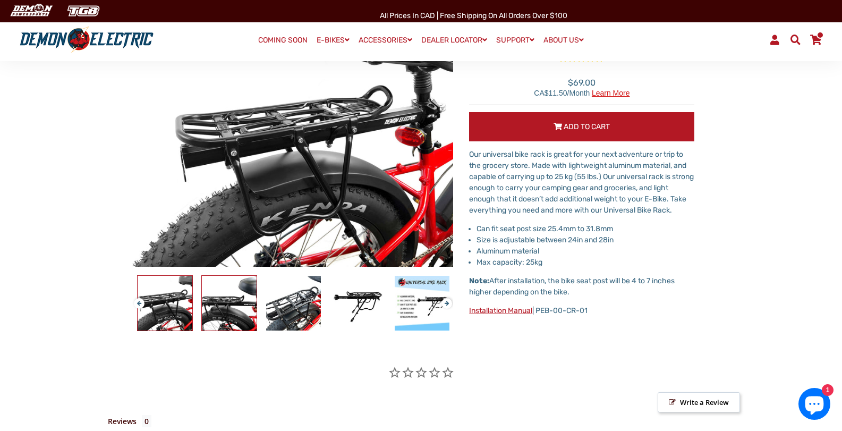
click at [235, 309] on img at bounding box center [229, 303] width 55 height 55
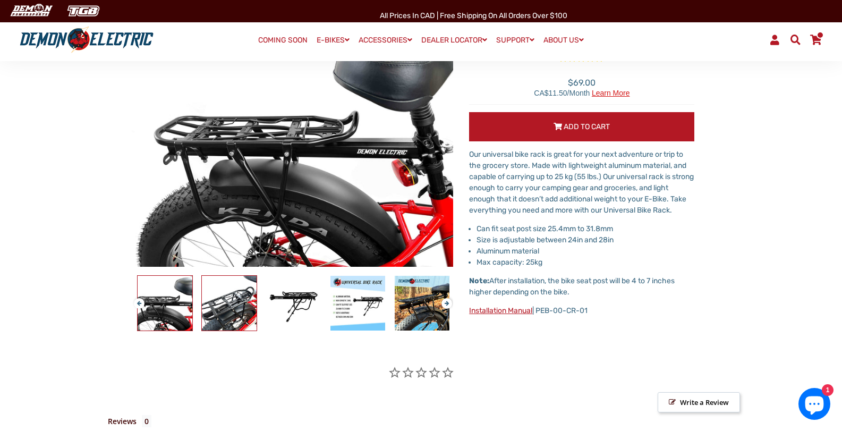
click at [235, 309] on img at bounding box center [229, 303] width 55 height 55
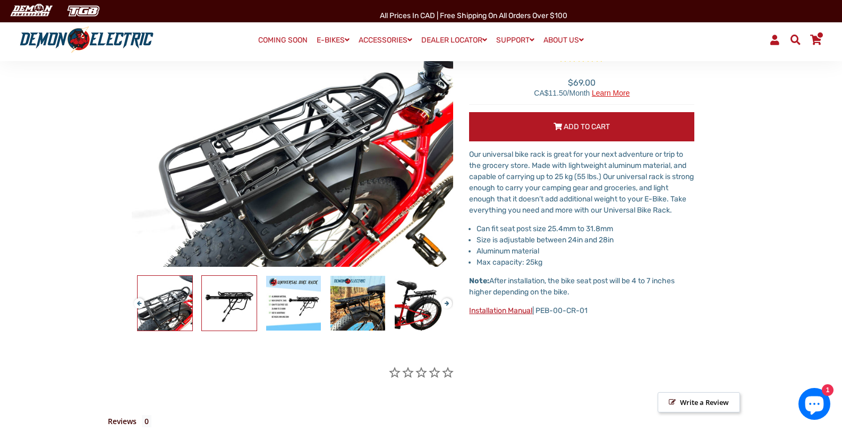
click at [235, 309] on img at bounding box center [229, 303] width 55 height 55
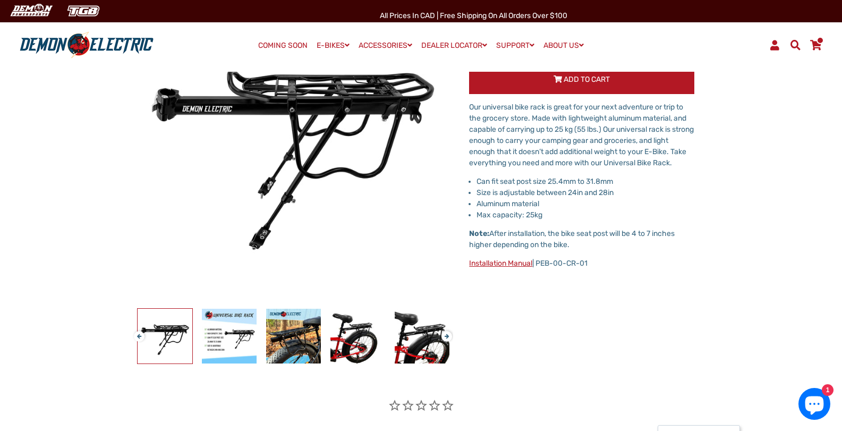
scroll to position [0, 0]
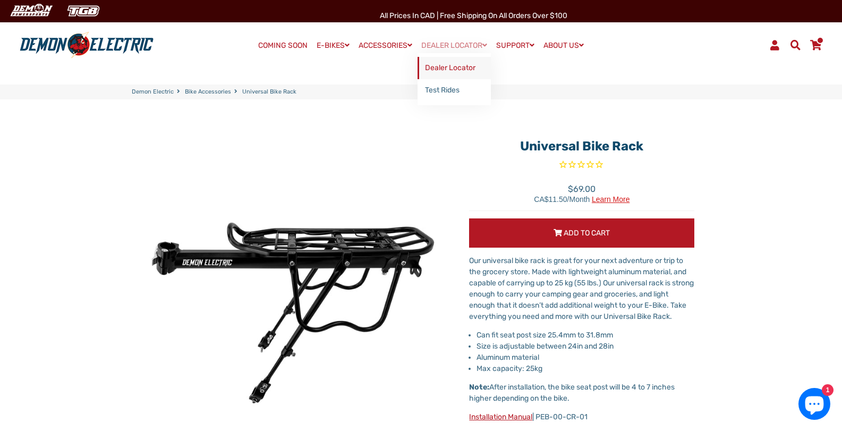
click at [446, 61] on link "Dealer Locator" at bounding box center [454, 68] width 73 height 22
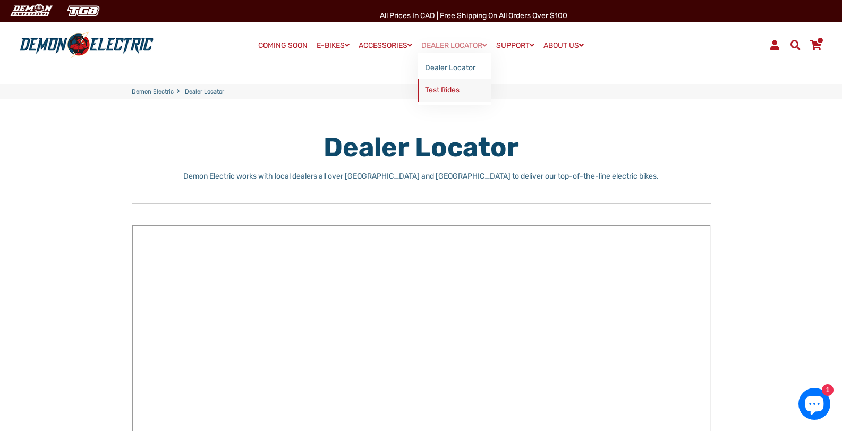
click at [453, 84] on link "Test Rides" at bounding box center [454, 90] width 73 height 22
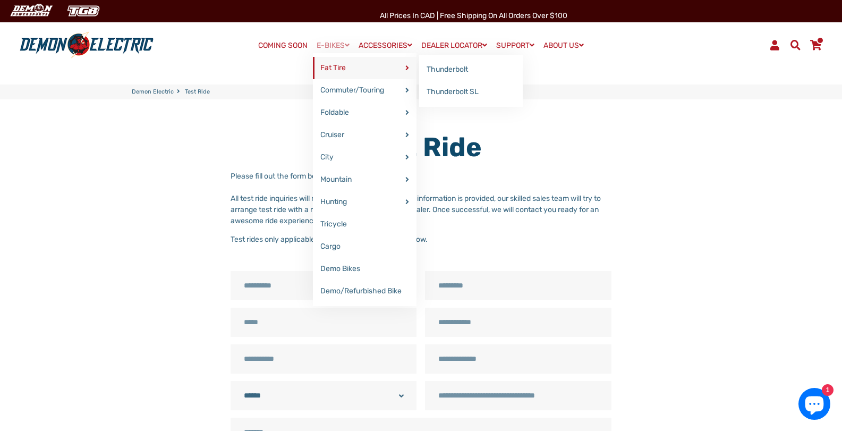
click at [345, 64] on link "Fat Tire" at bounding box center [365, 68] width 104 height 22
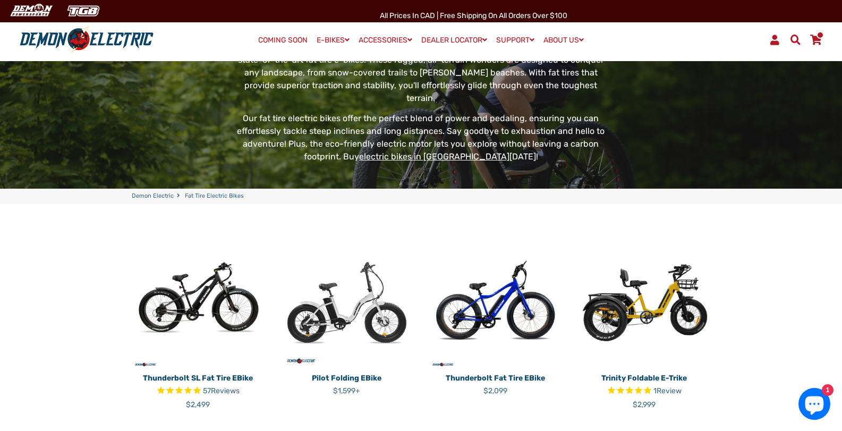
scroll to position [106, 0]
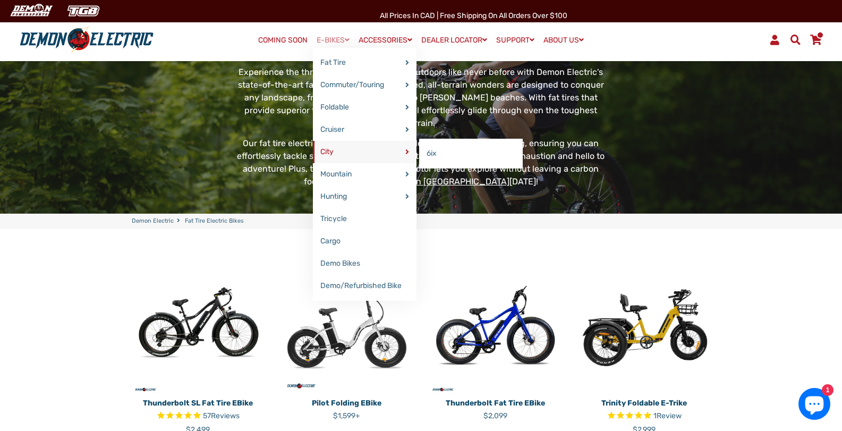
click at [339, 146] on link "City" at bounding box center [365, 152] width 104 height 22
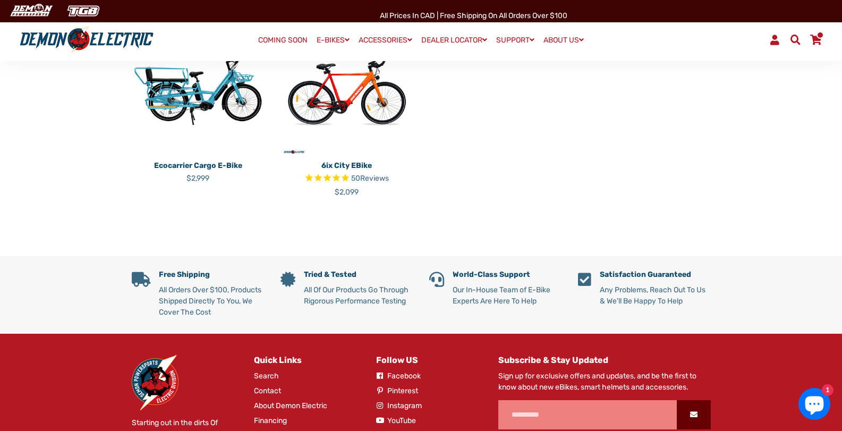
scroll to position [212, 0]
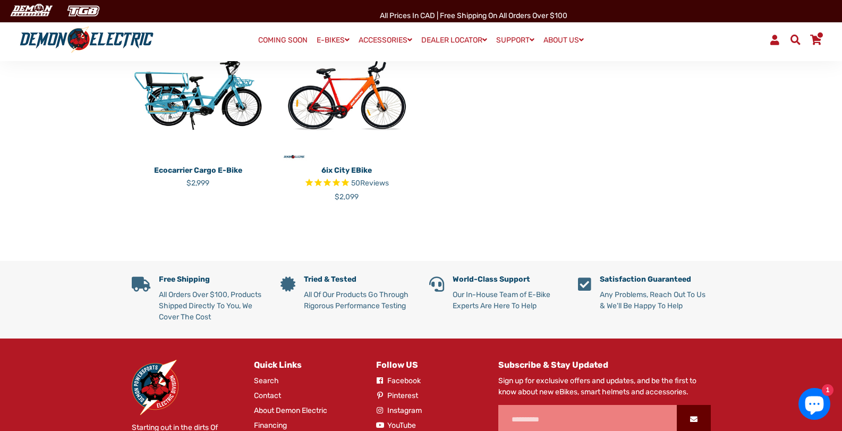
click at [214, 111] on img at bounding box center [198, 94] width 133 height 133
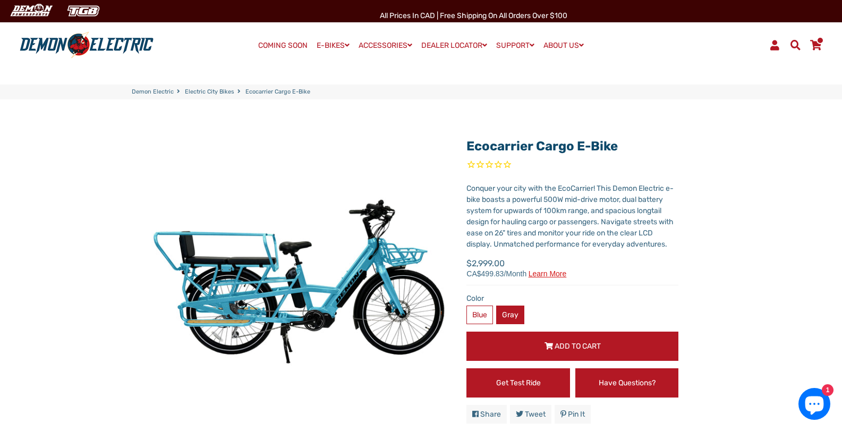
click at [511, 311] on label "Gray" at bounding box center [510, 314] width 28 height 19
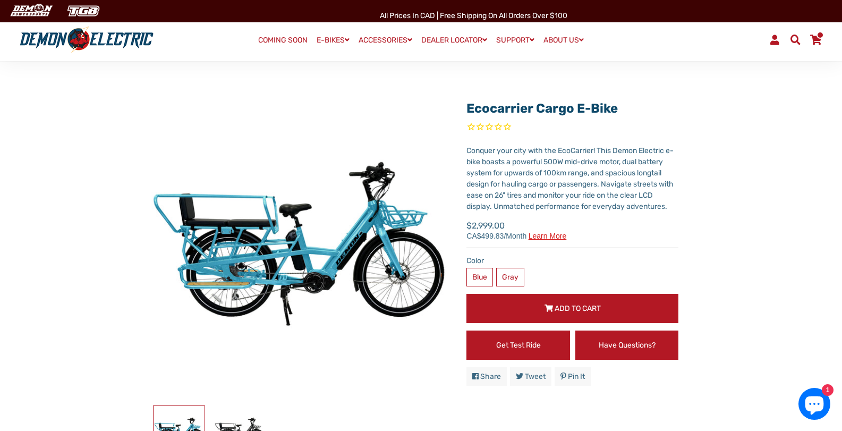
scroll to position [53, 0]
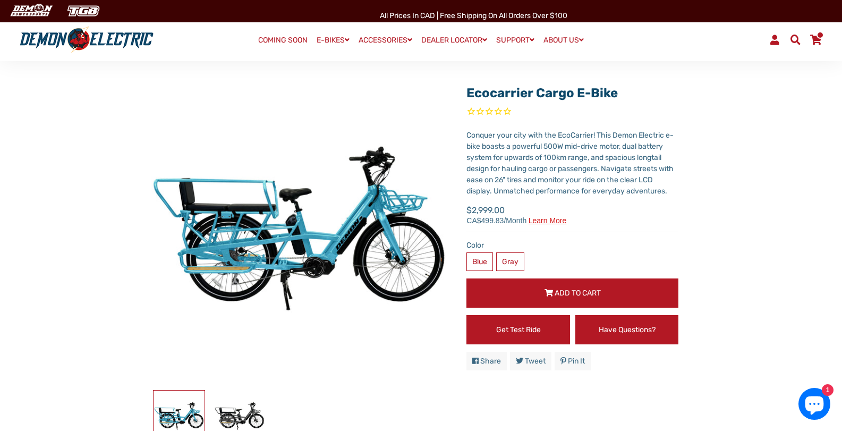
click at [574, 296] on span "Add to Cart" at bounding box center [578, 292] width 46 height 9
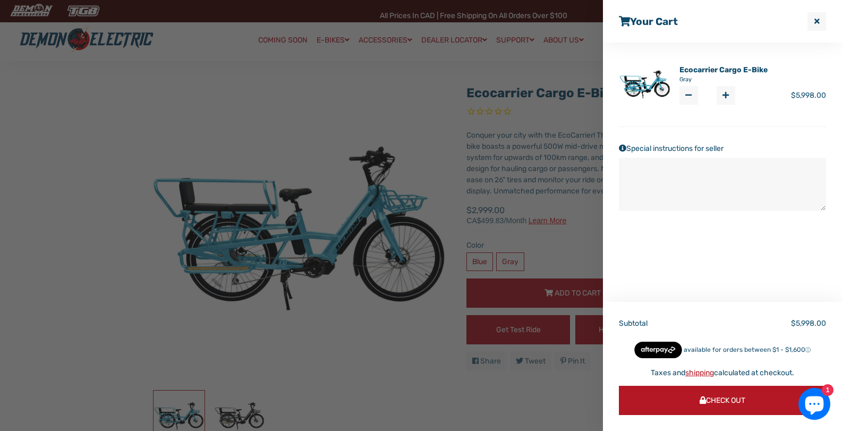
click at [690, 93] on span "Reduce item quantity by one" at bounding box center [688, 94] width 6 height 7
click at [759, 396] on button "Check Out" at bounding box center [722, 400] width 207 height 29
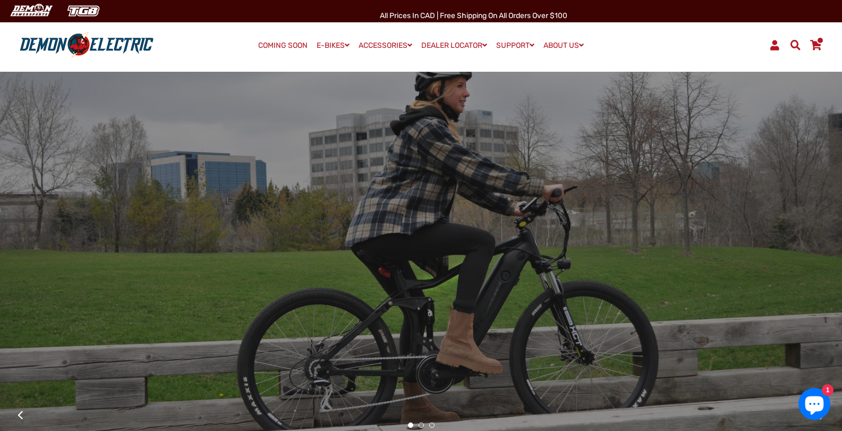
click at [271, 40] on link "COMING SOON" at bounding box center [282, 45] width 57 height 15
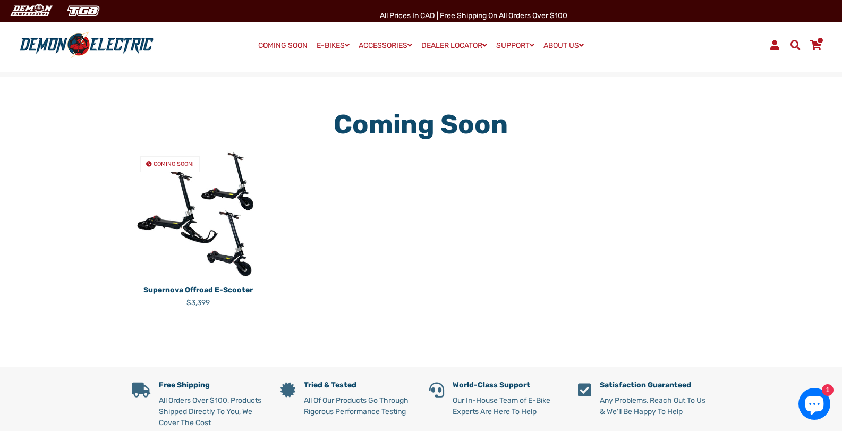
click at [211, 229] on img at bounding box center [198, 214] width 133 height 133
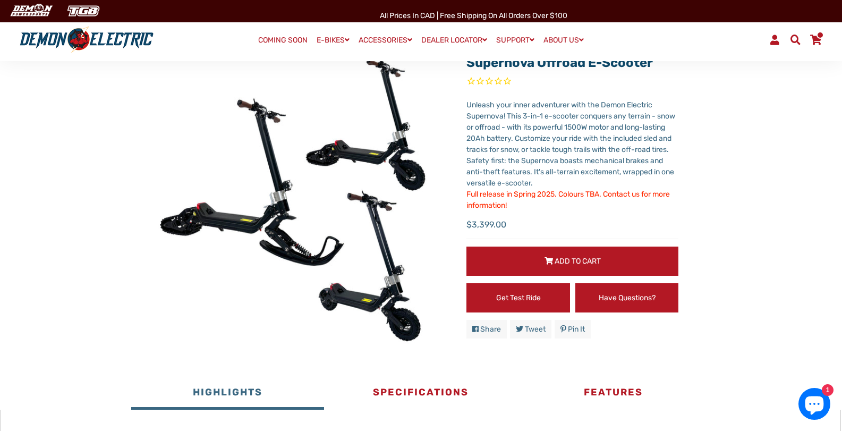
scroll to position [106, 0]
